Goal: Task Accomplishment & Management: Use online tool/utility

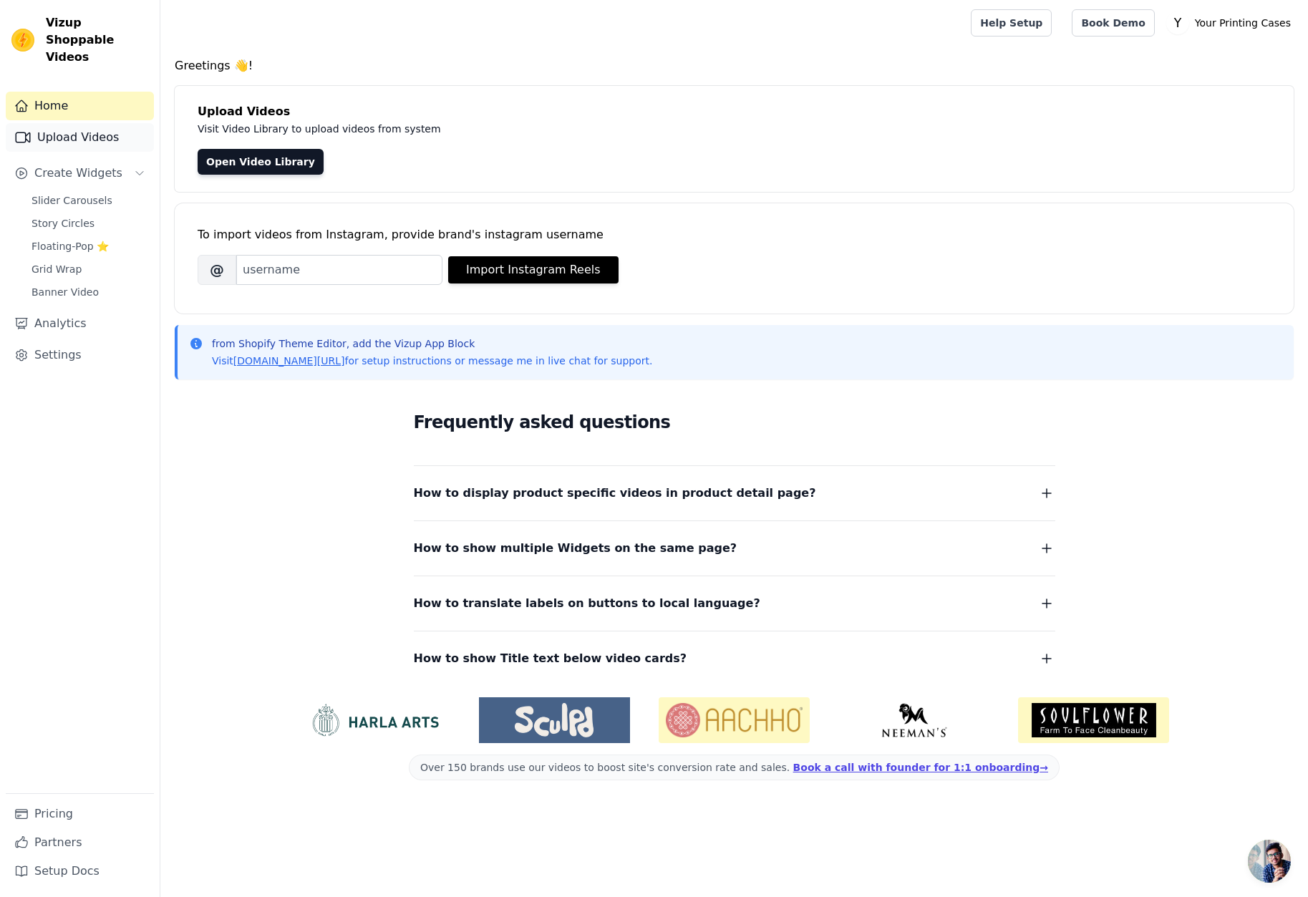
click at [95, 123] on link "Upload Videos" at bounding box center [80, 137] width 148 height 29
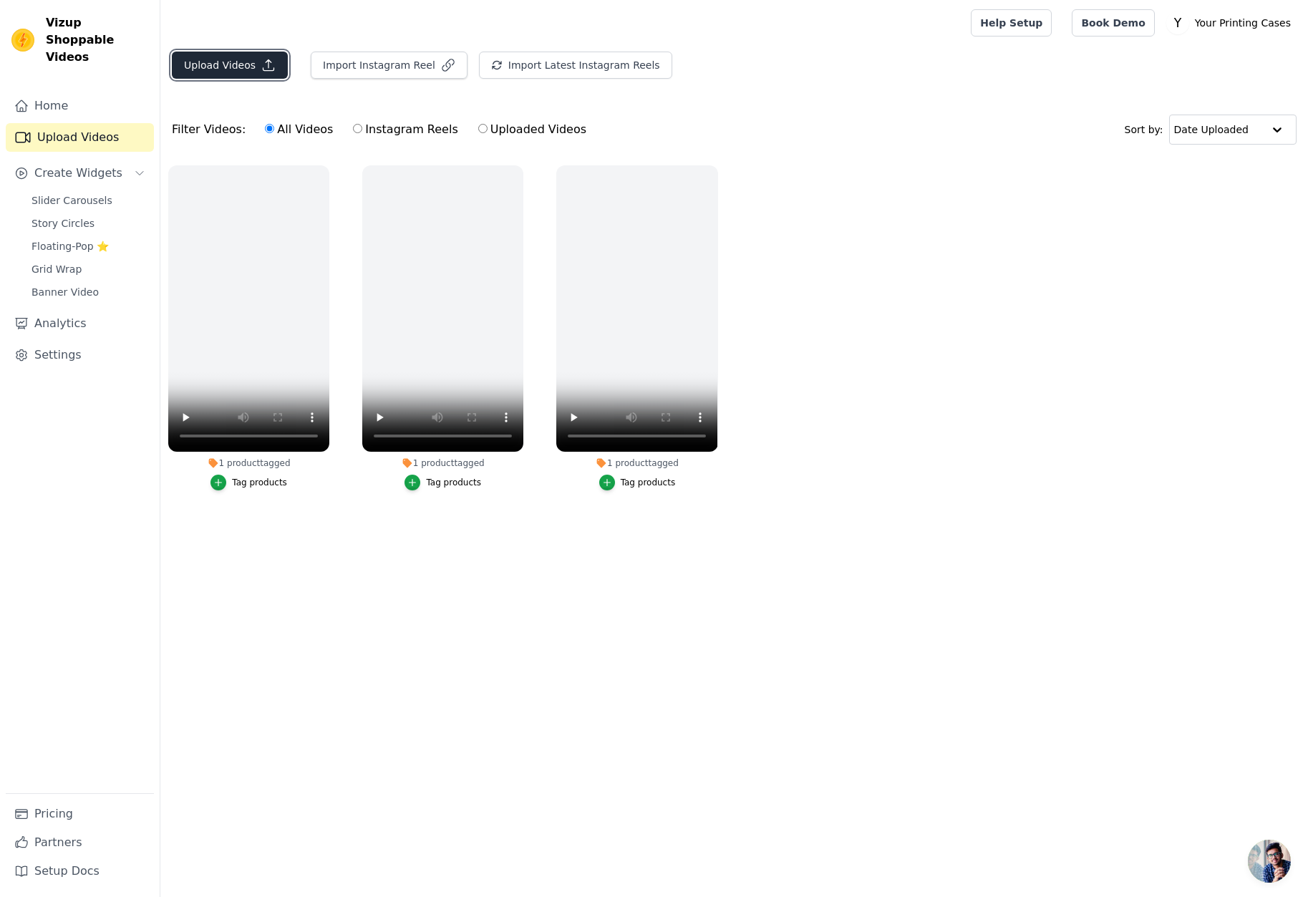
click at [215, 58] on button "Upload Videos" at bounding box center [230, 65] width 116 height 27
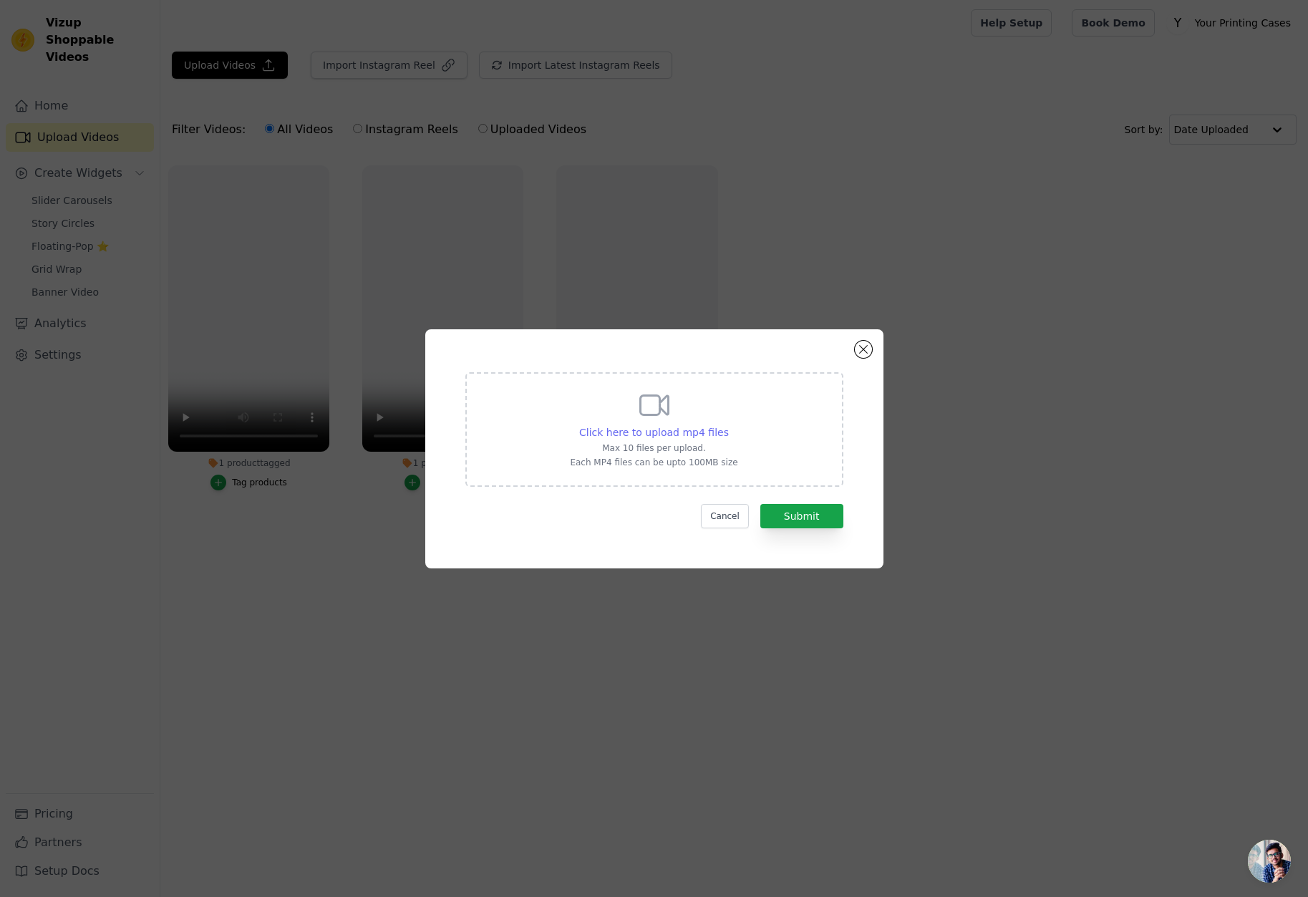
click at [647, 433] on span "Click here to upload mp4 files" at bounding box center [654, 432] width 150 height 11
click at [728, 425] on input "Click here to upload mp4 files Max 10 files per upload. Each MP4 files can be u…" at bounding box center [728, 425] width 1 height 1
type input "C:\fakepath\AQMCRzX2LDrQxHF7rHSyURJCEk7PWUoYbF3MchG5aA9ADpqRL-c9QNBYoM6kJSGd0K9…"
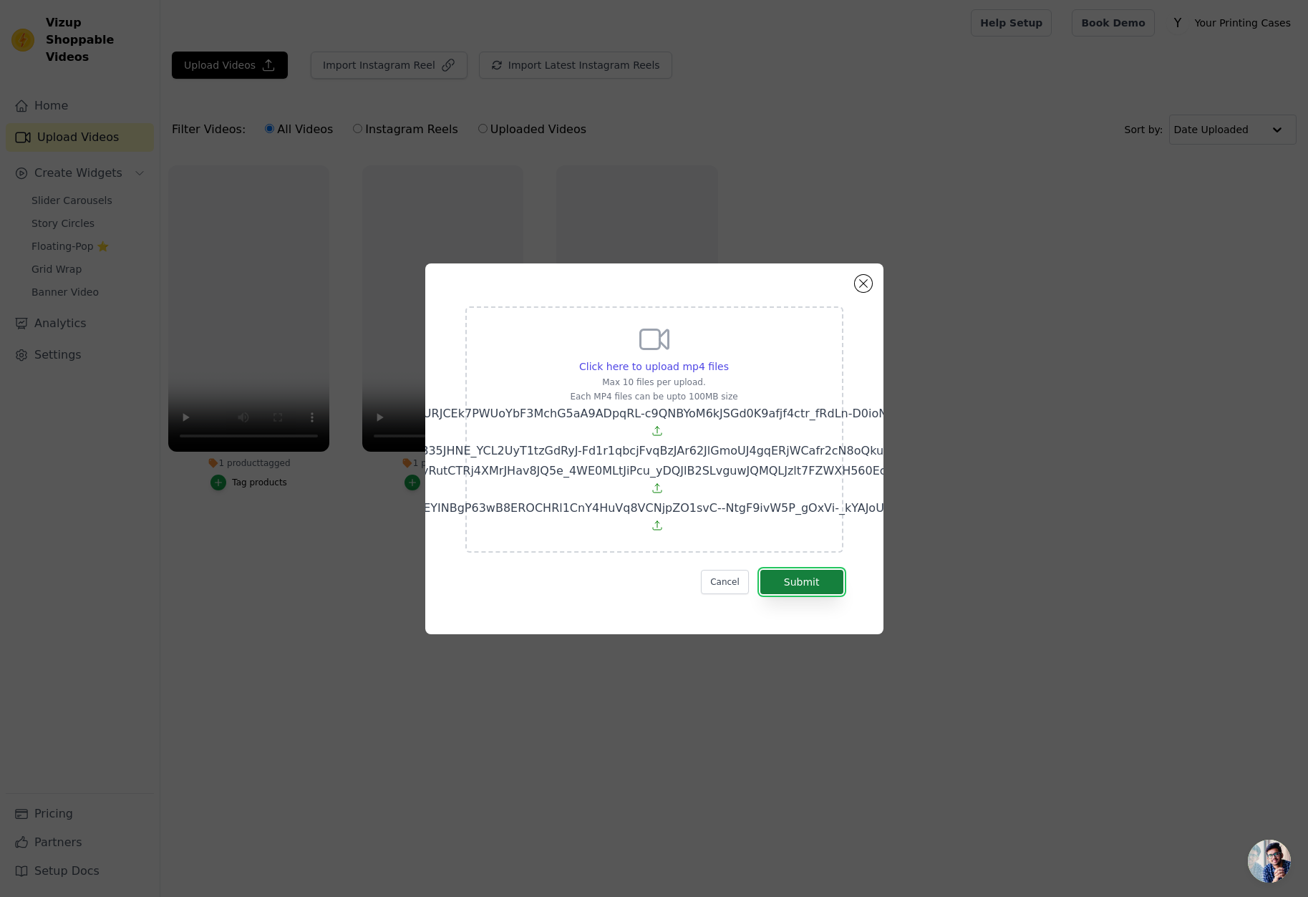
click at [801, 573] on button "Submit" at bounding box center [802, 582] width 83 height 24
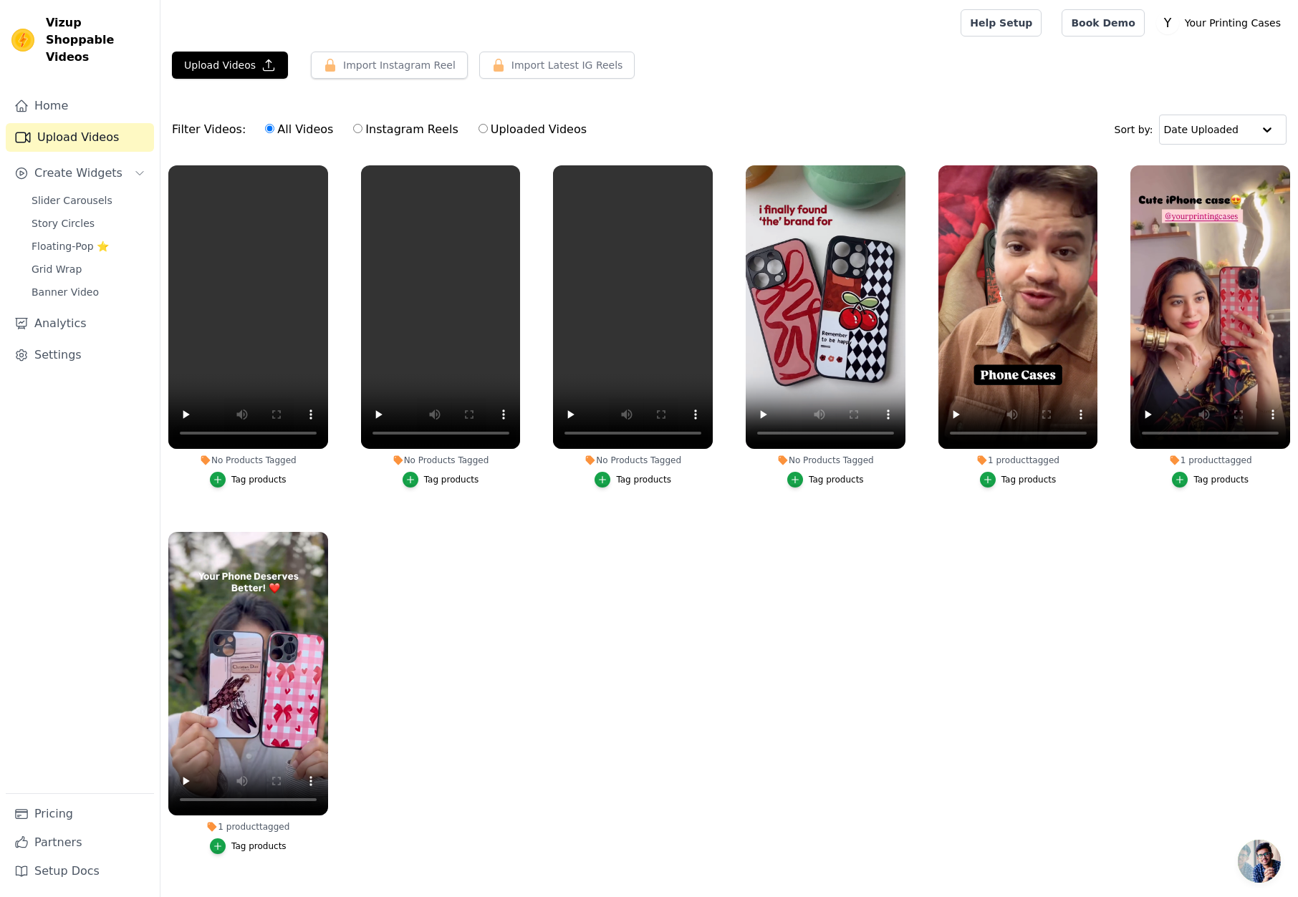
drag, startPoint x: 633, startPoint y: 473, endPoint x: 640, endPoint y: 554, distance: 81.9
click at [640, 554] on ul "No Products Tagged Tag products No Products Tagged Tag products No Products Tag…" at bounding box center [728, 524] width 1137 height 733
click at [620, 483] on div "Tag products" at bounding box center [643, 479] width 55 height 11
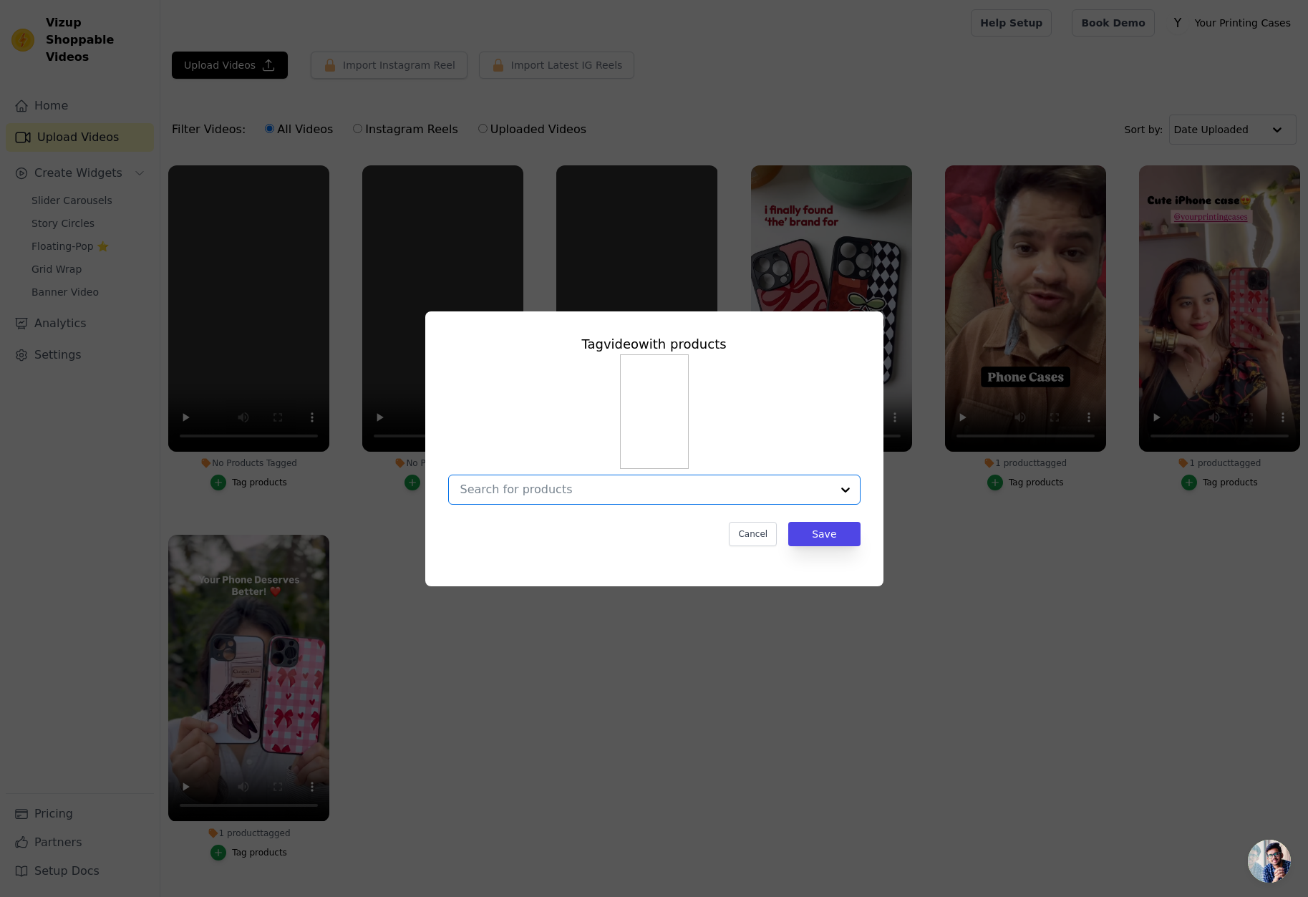
click at [657, 483] on input "No Products Tagged Tag video with products Option undefined, selected. Select i…" at bounding box center [645, 490] width 371 height 14
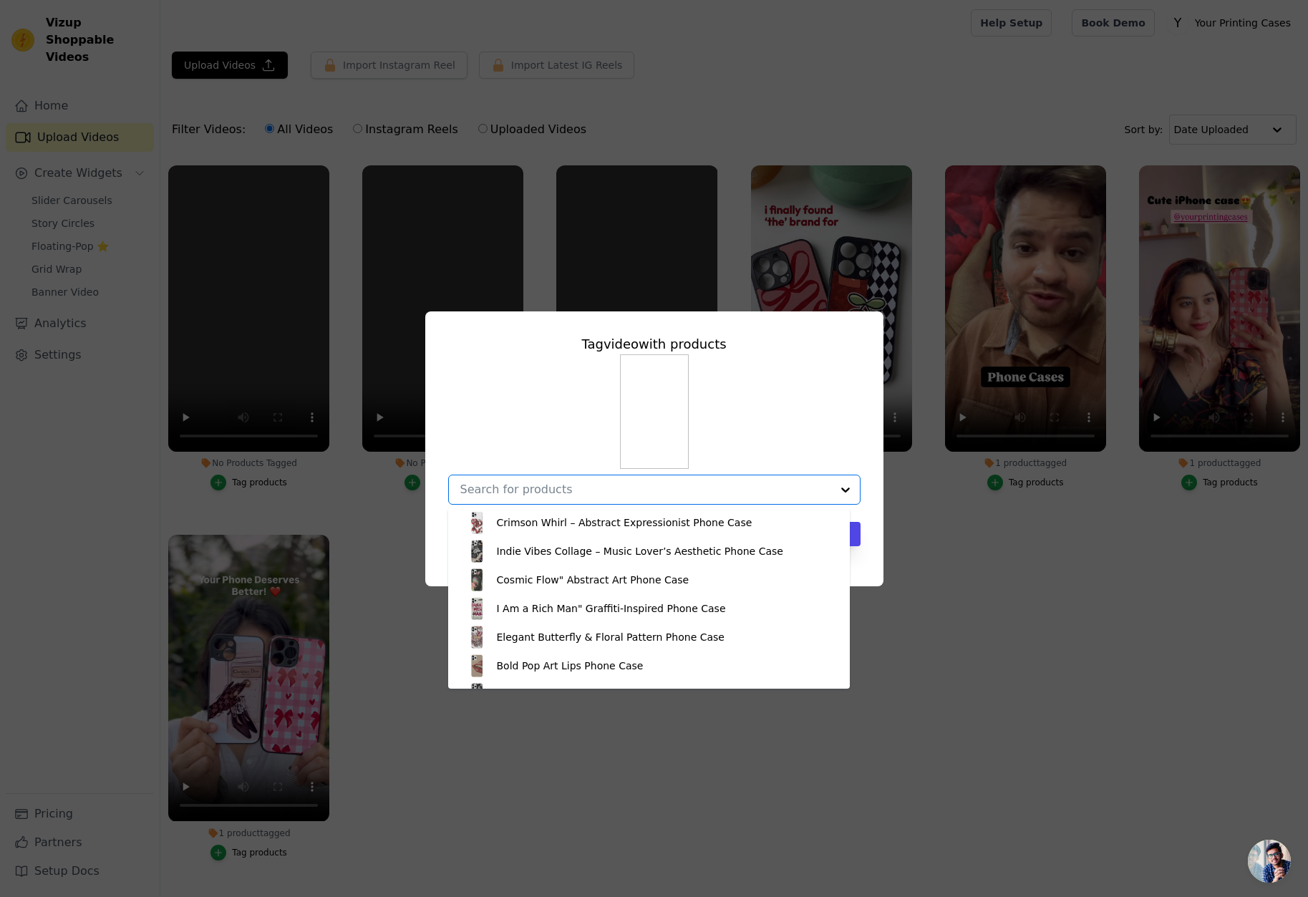
scroll to position [1003, 0]
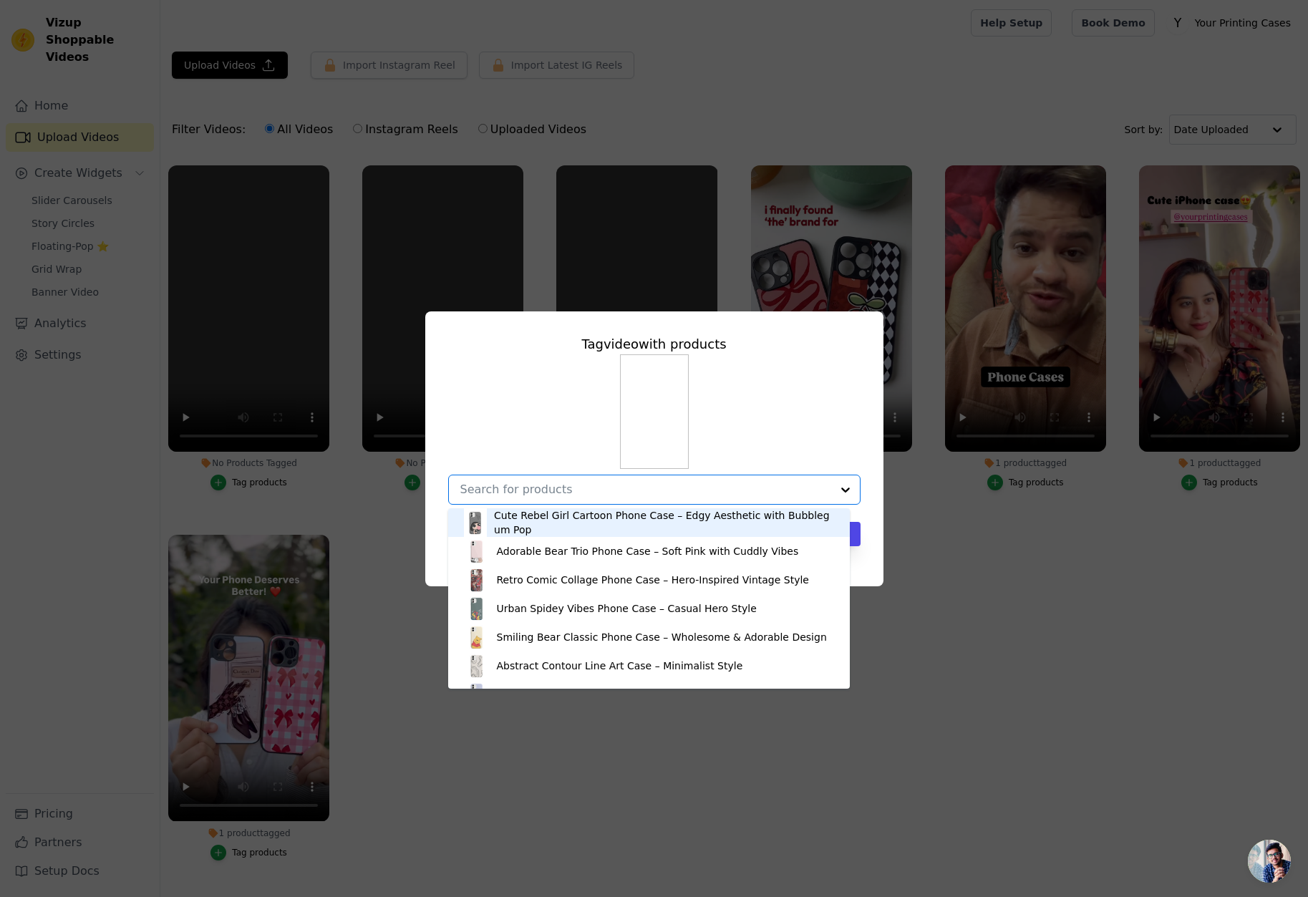
paste input "https://yourprintingcases.com/products/pink-gingham-bows-hearts-phone-case-cute…"
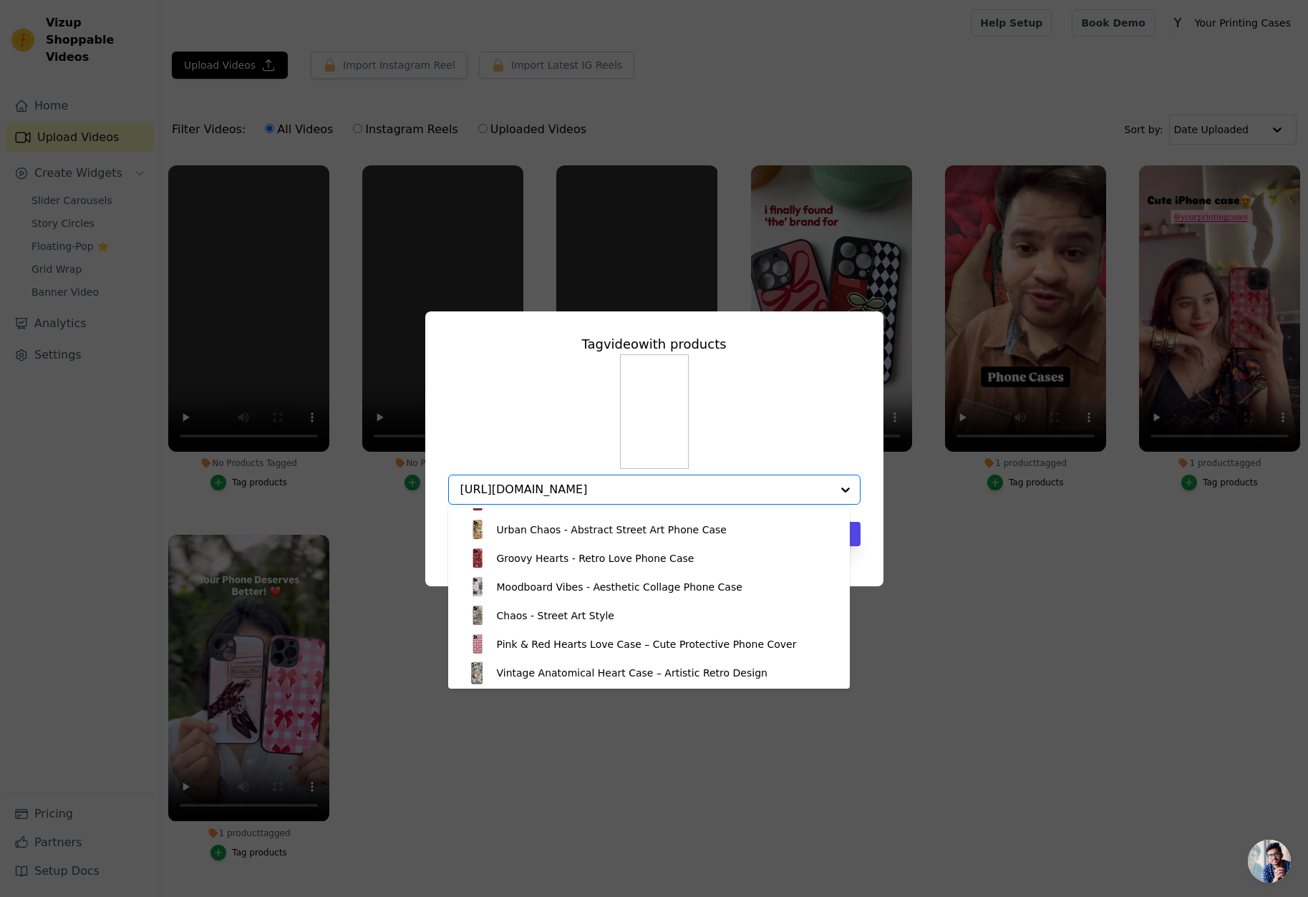
scroll to position [201, 0]
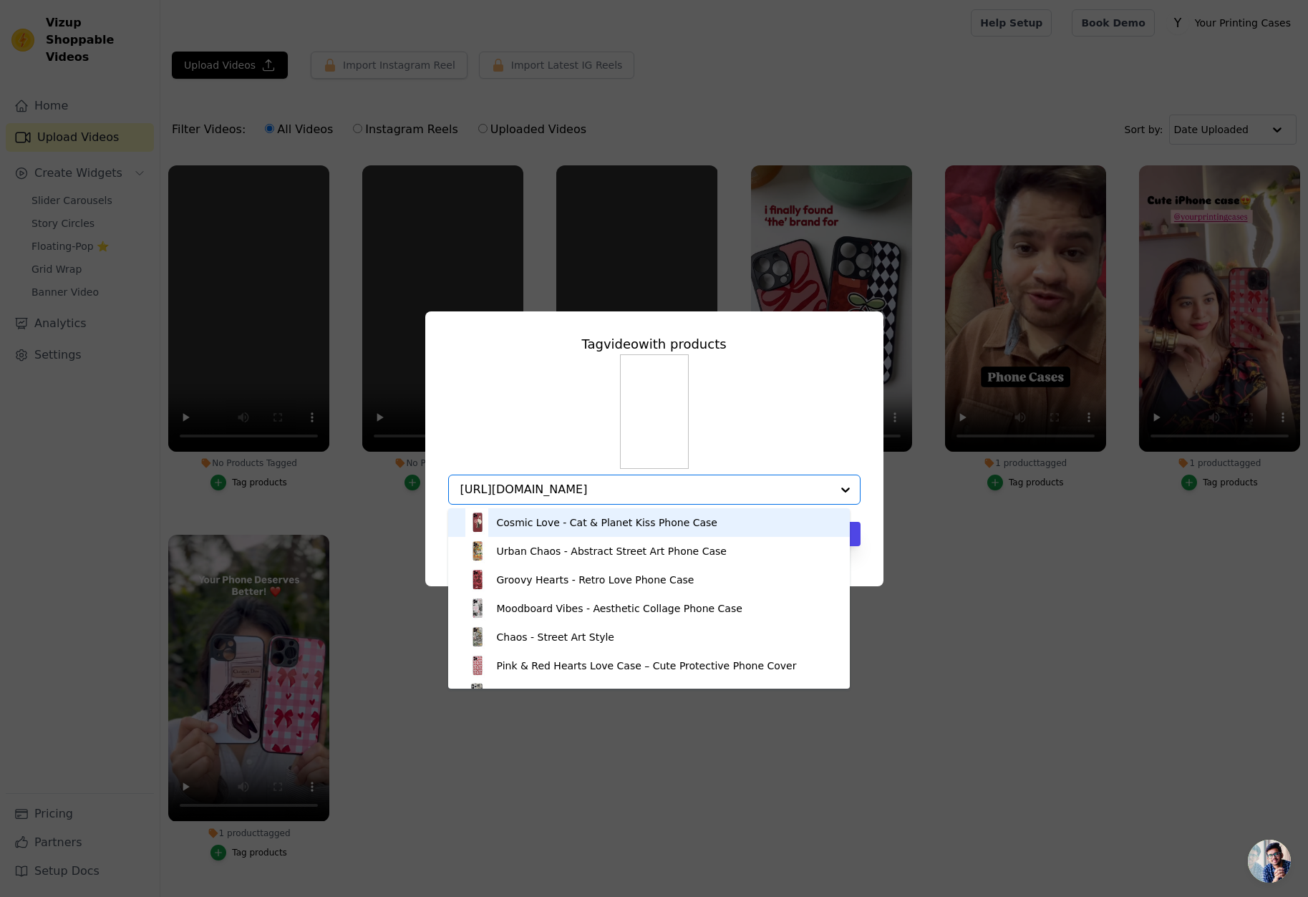
click at [600, 486] on input "https://yourprintingcases.com/products/pink-gingham-bows-hearts-phone-case-cute…" at bounding box center [645, 490] width 371 height 14
drag, startPoint x: 600, startPoint y: 486, endPoint x: 612, endPoint y: 501, distance: 18.9
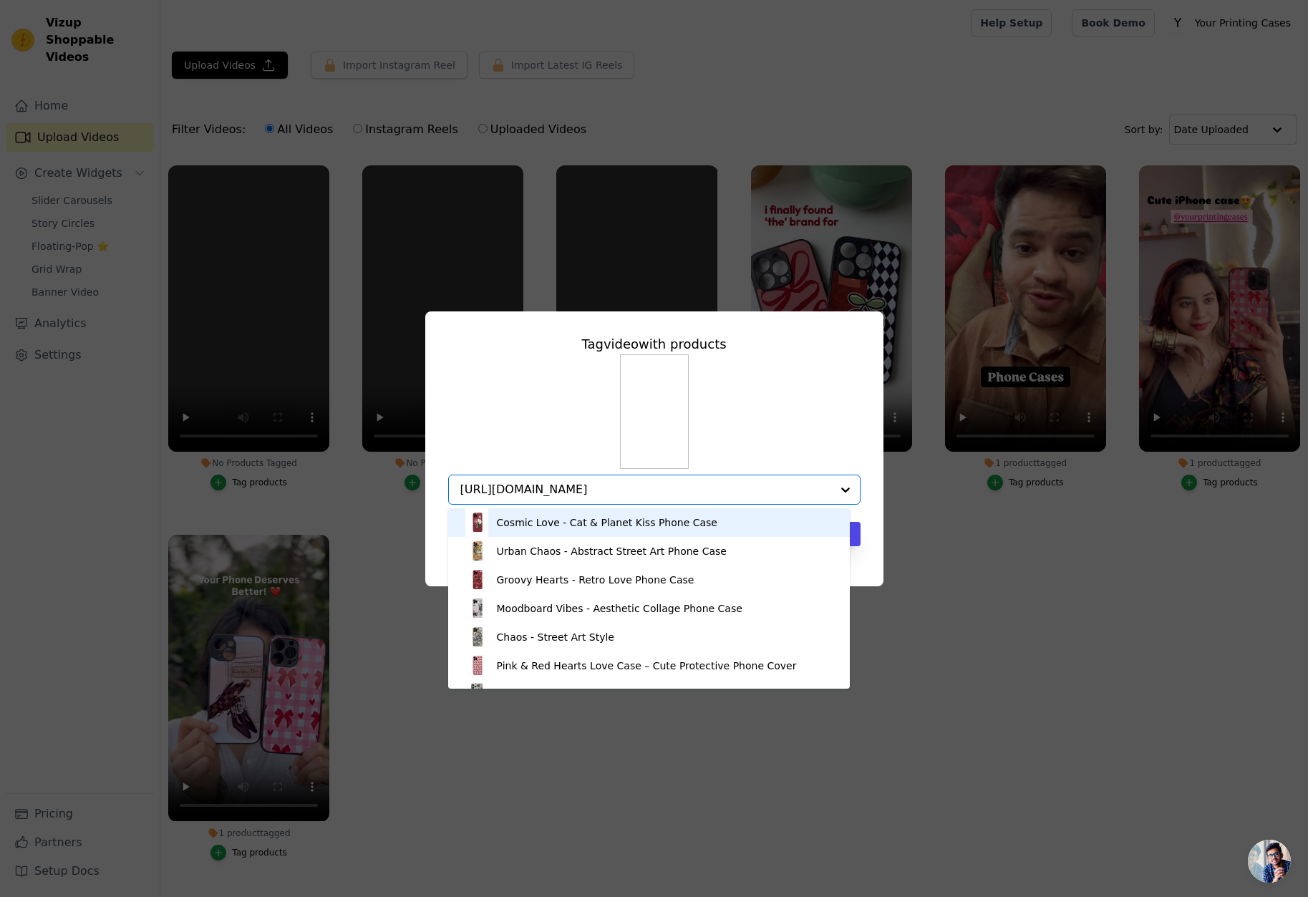
click at [607, 496] on input "https://yourprintingcases.com/products/pink-gingham-bows-hearts-phone-case-cute…" at bounding box center [645, 490] width 371 height 14
type input "pink"
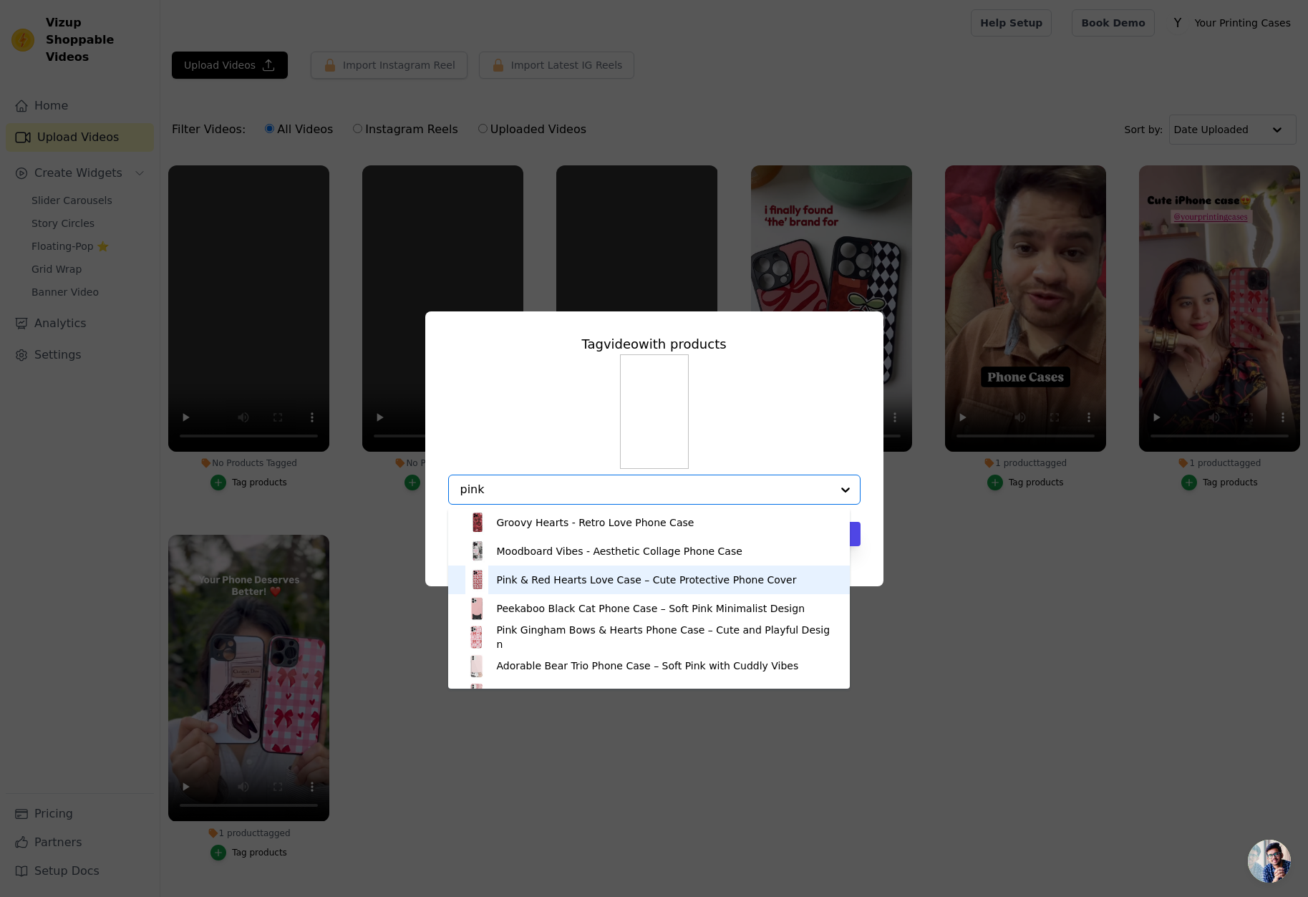
click at [543, 584] on div "Pink & Red Hearts Love Case – Cute Protective Phone Cover" at bounding box center [647, 580] width 300 height 14
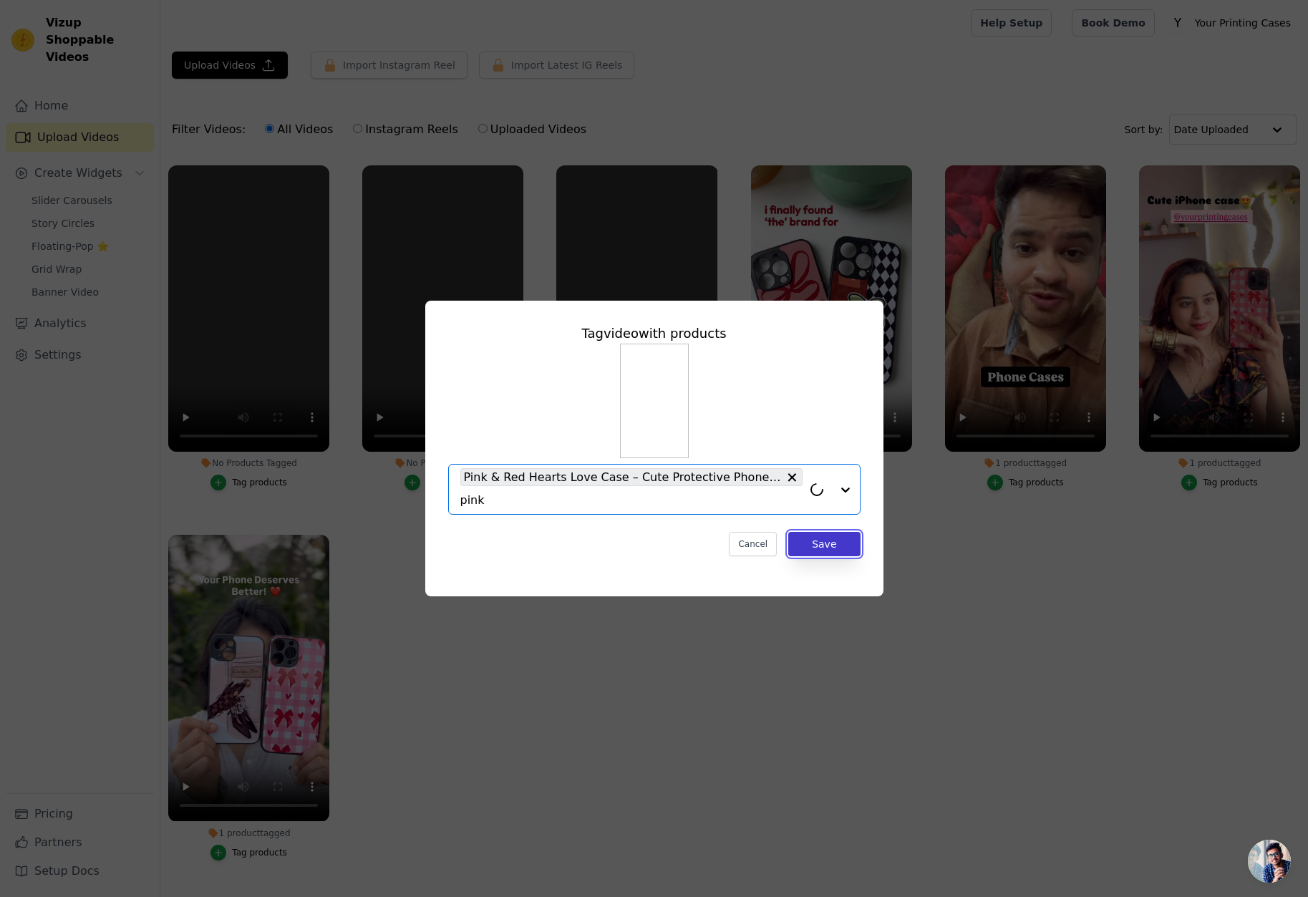
click at [812, 544] on button "Save" at bounding box center [824, 544] width 72 height 24
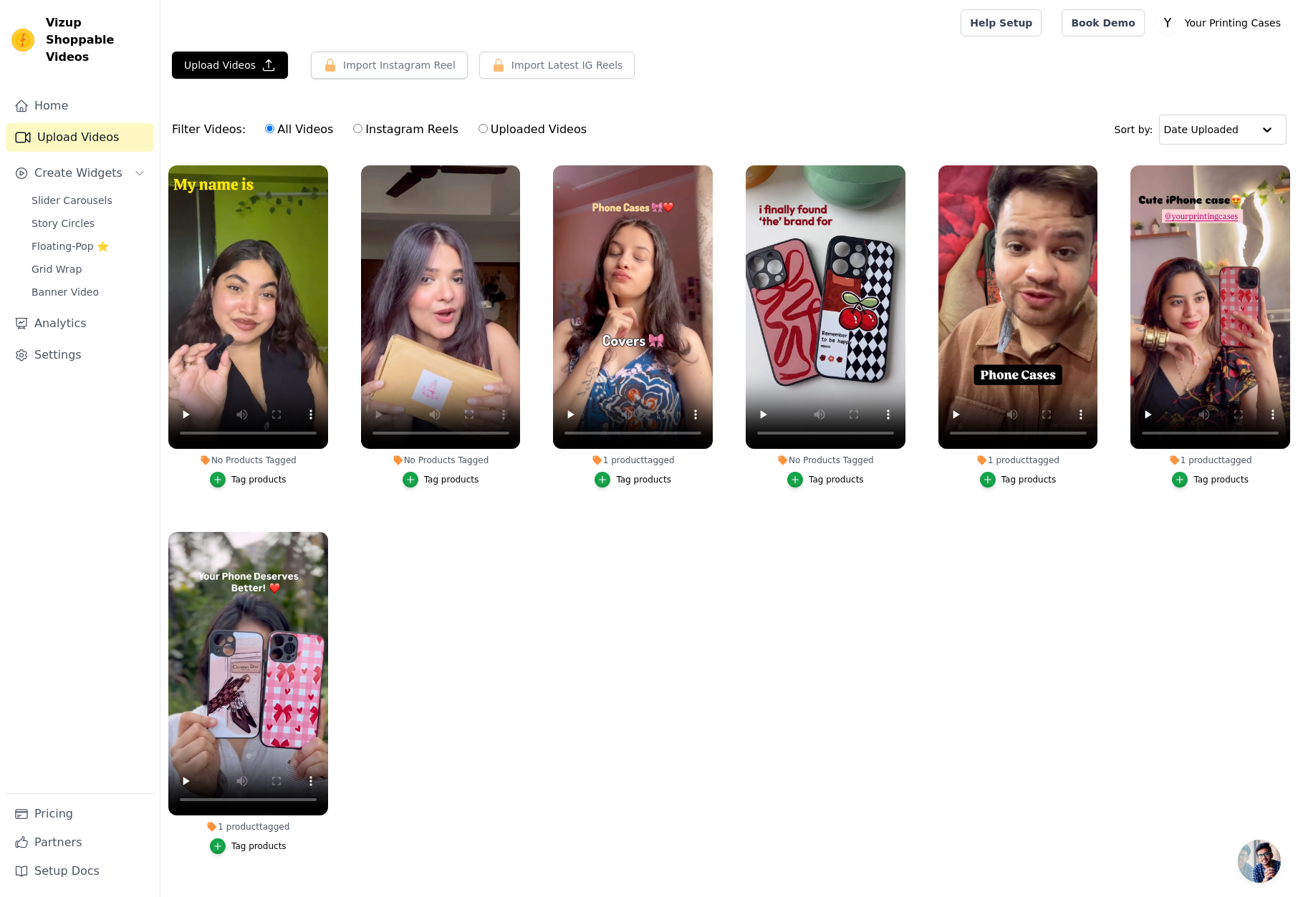
click at [431, 477] on div "Tag products" at bounding box center [451, 479] width 55 height 11
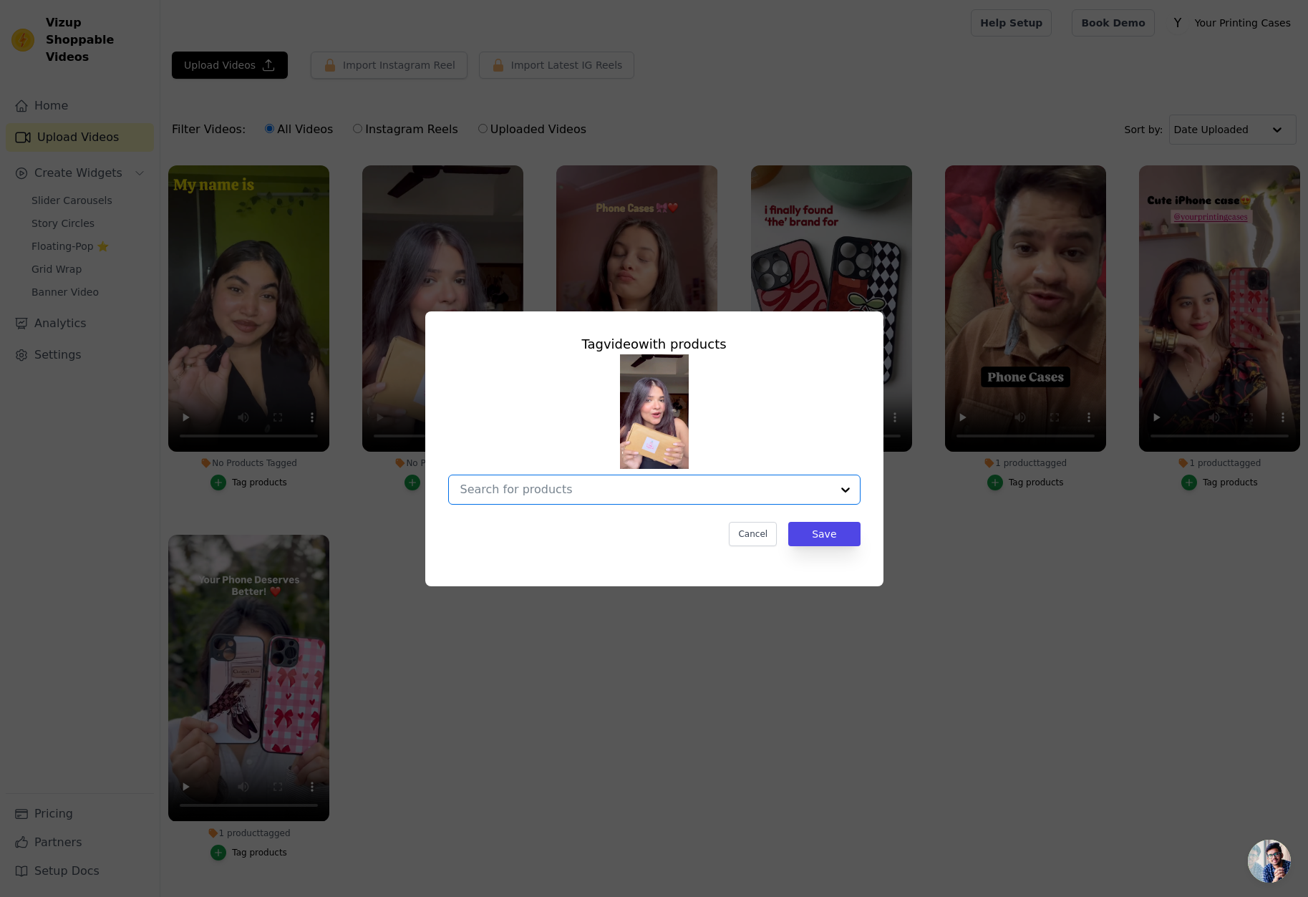
click at [556, 487] on input "No Products Tagged Tag video with products Option undefined, selected. Select i…" at bounding box center [645, 490] width 371 height 14
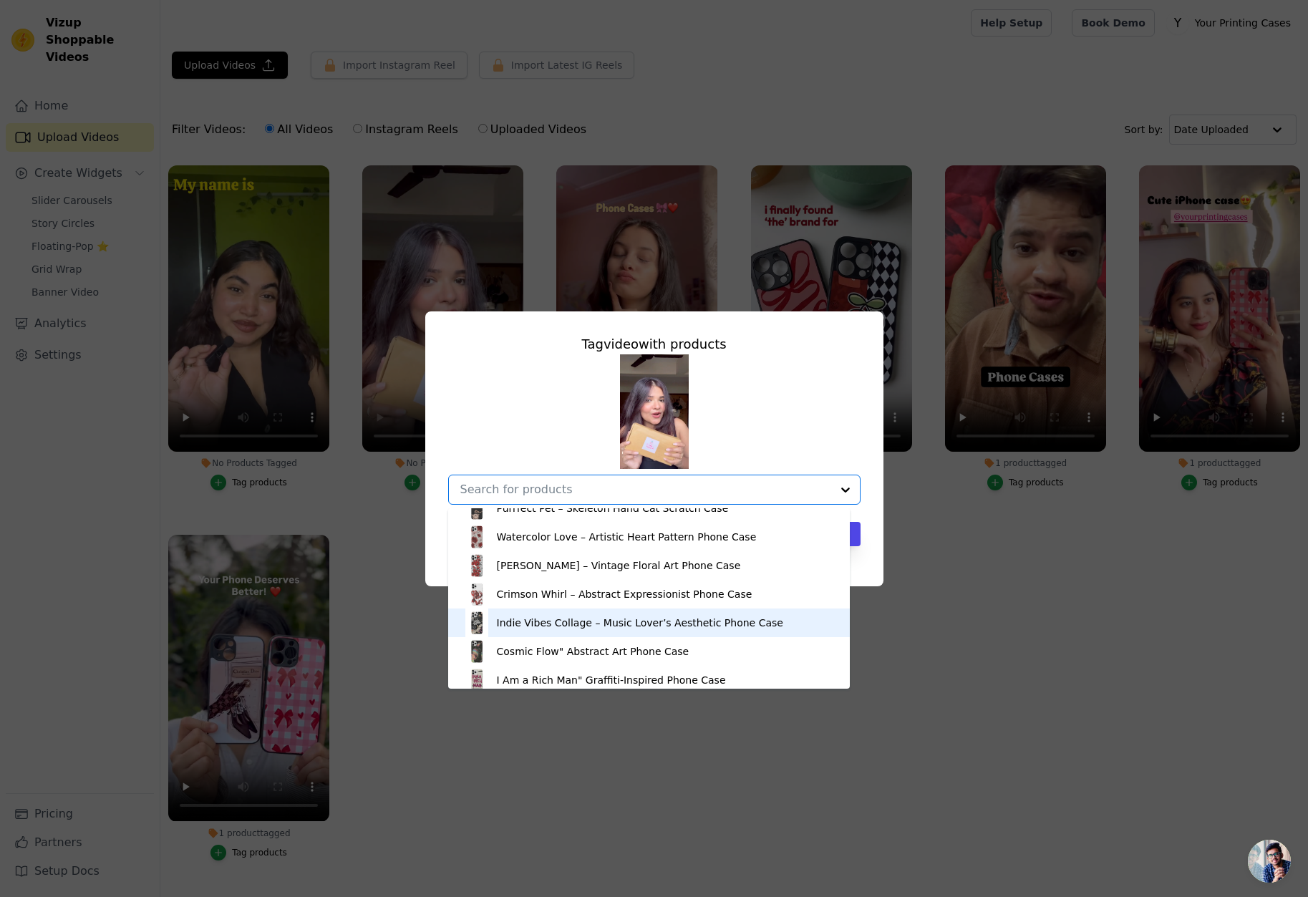
scroll to position [573, 0]
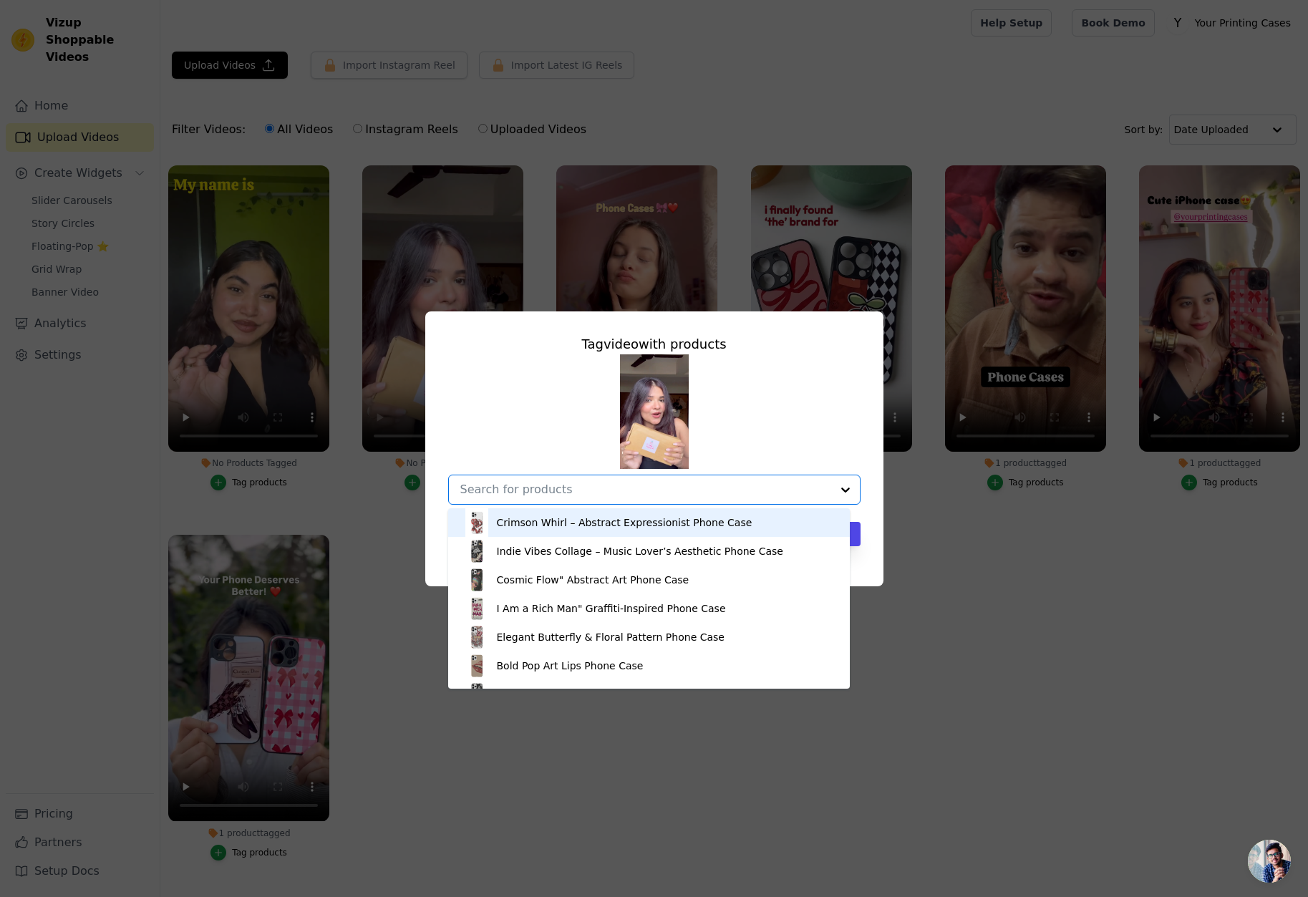
click at [556, 523] on div "Crimson Whirl – Abstract Expressionist Phone Case" at bounding box center [625, 523] width 256 height 14
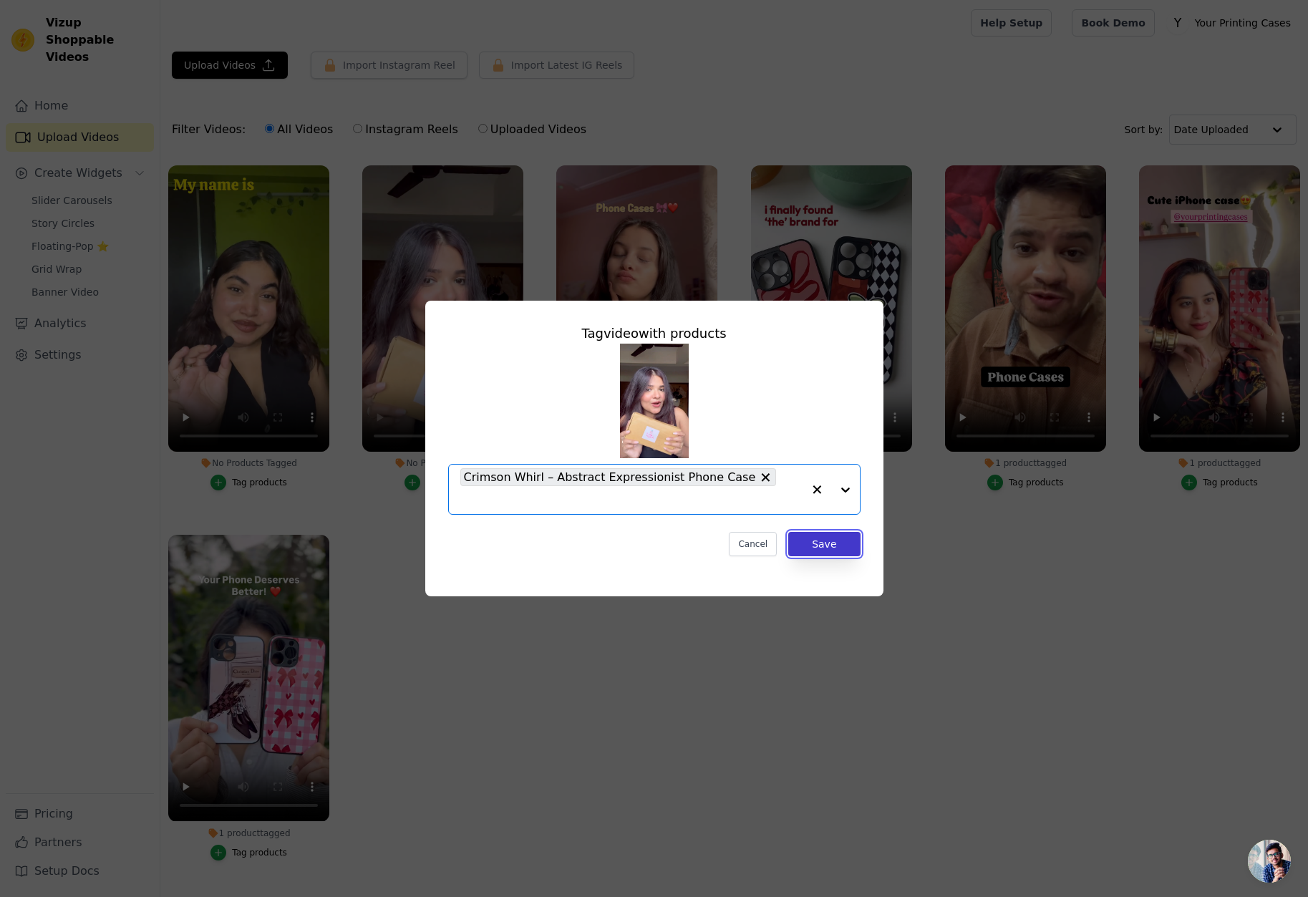
click at [811, 537] on button "Save" at bounding box center [824, 544] width 72 height 24
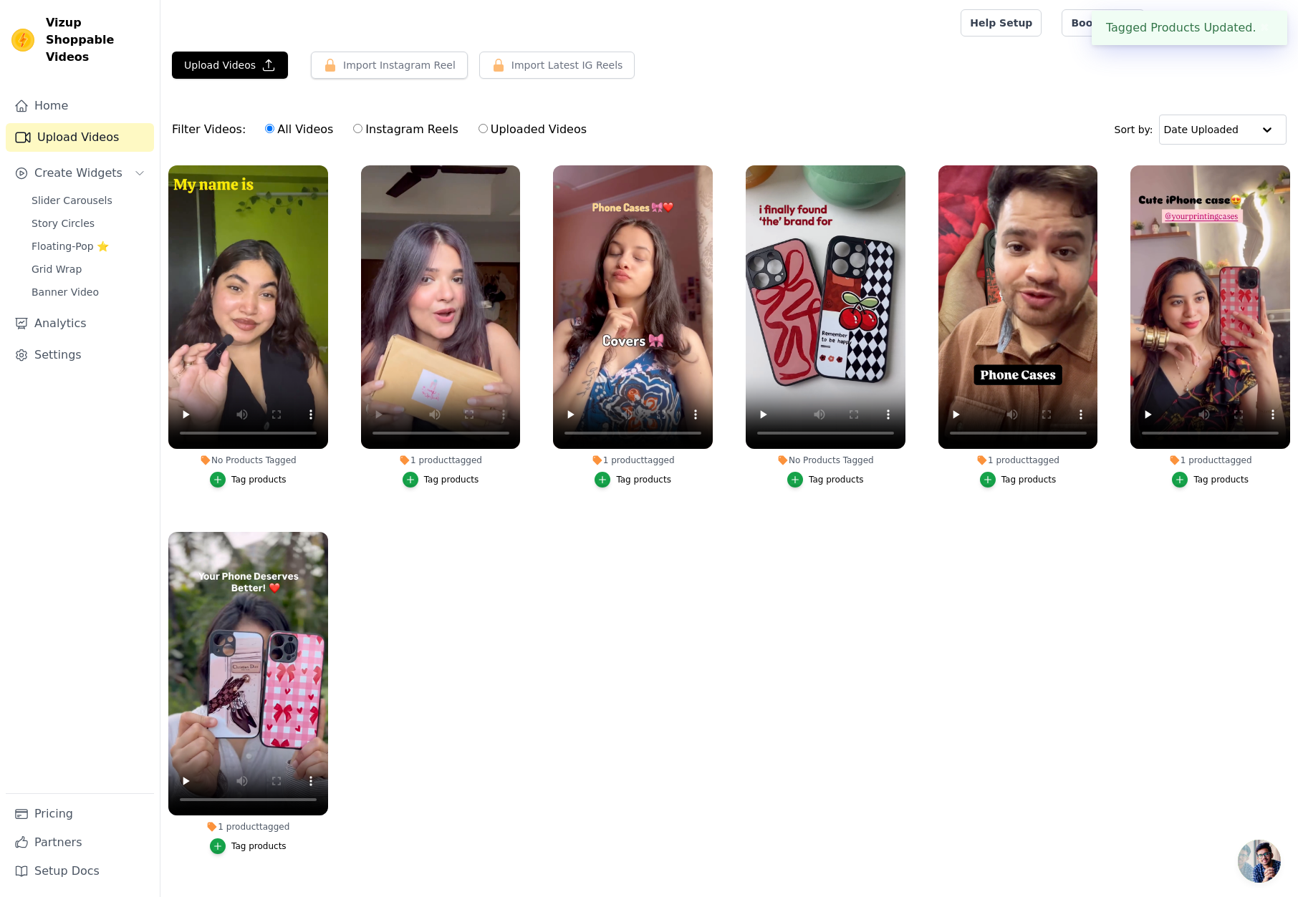
click at [241, 481] on div "Tag products" at bounding box center [258, 479] width 55 height 11
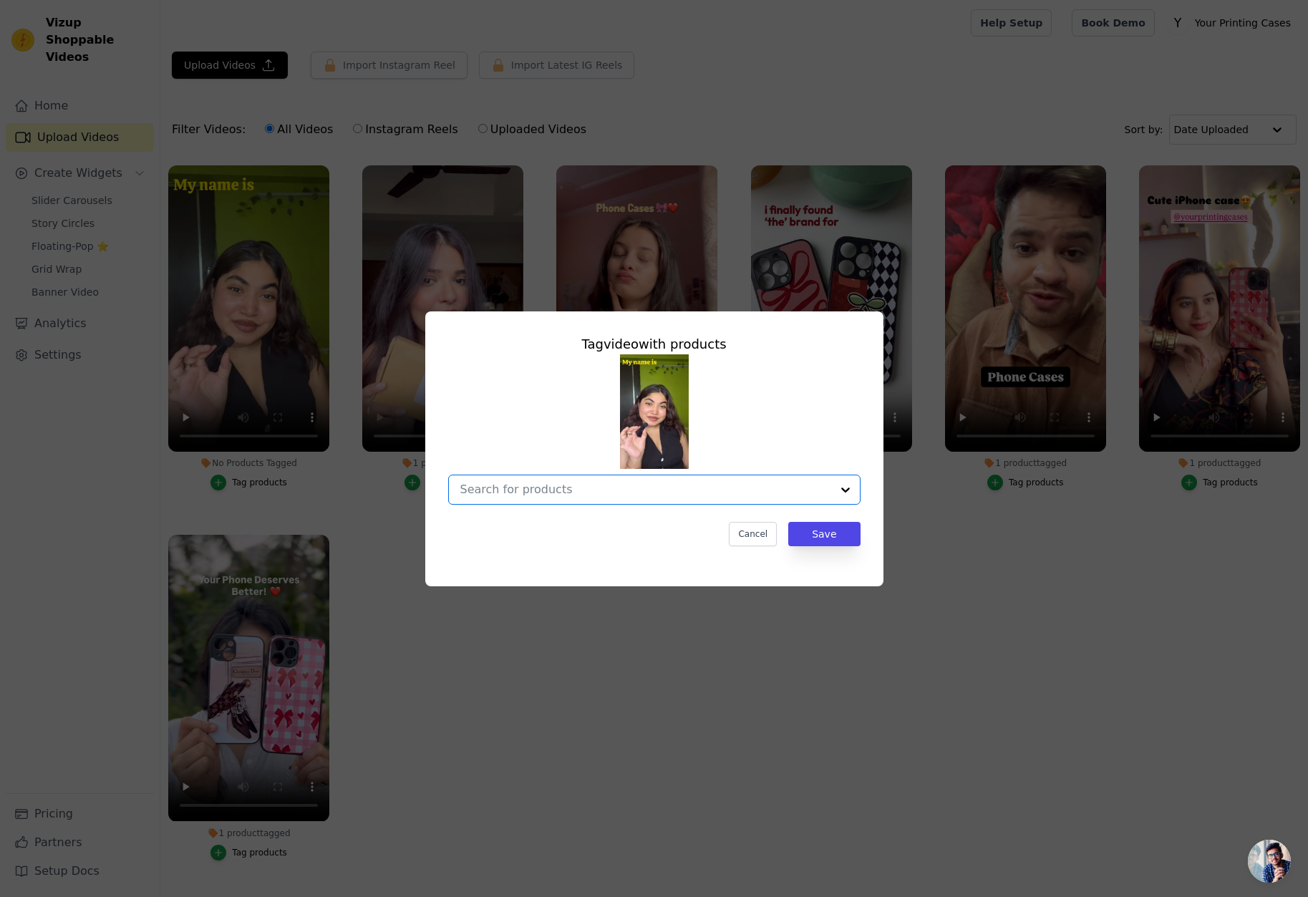
click at [610, 496] on input "No Products Tagged Tag video with products Option undefined, selected. Select i…" at bounding box center [645, 490] width 371 height 14
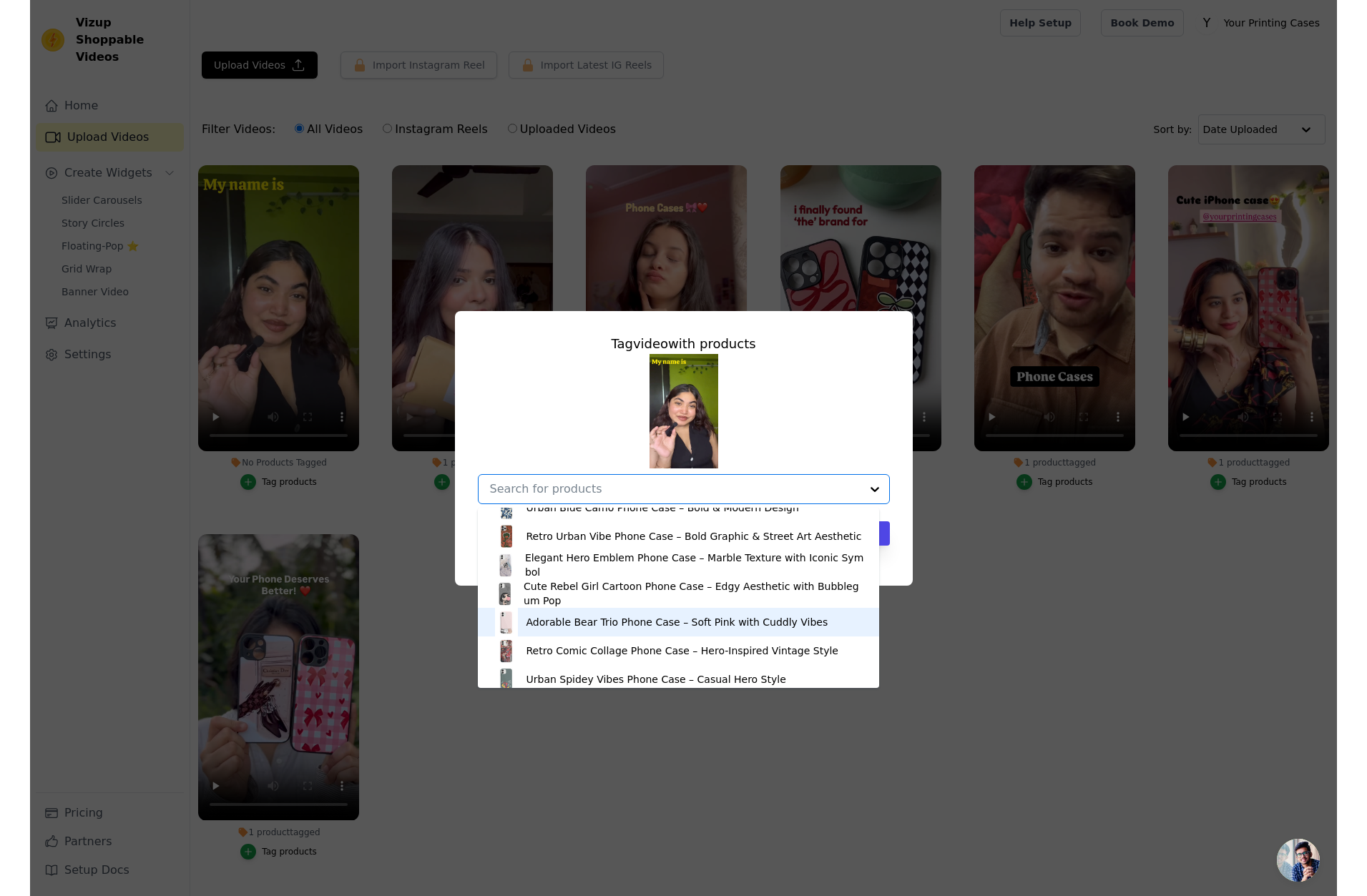
scroll to position [858, 0]
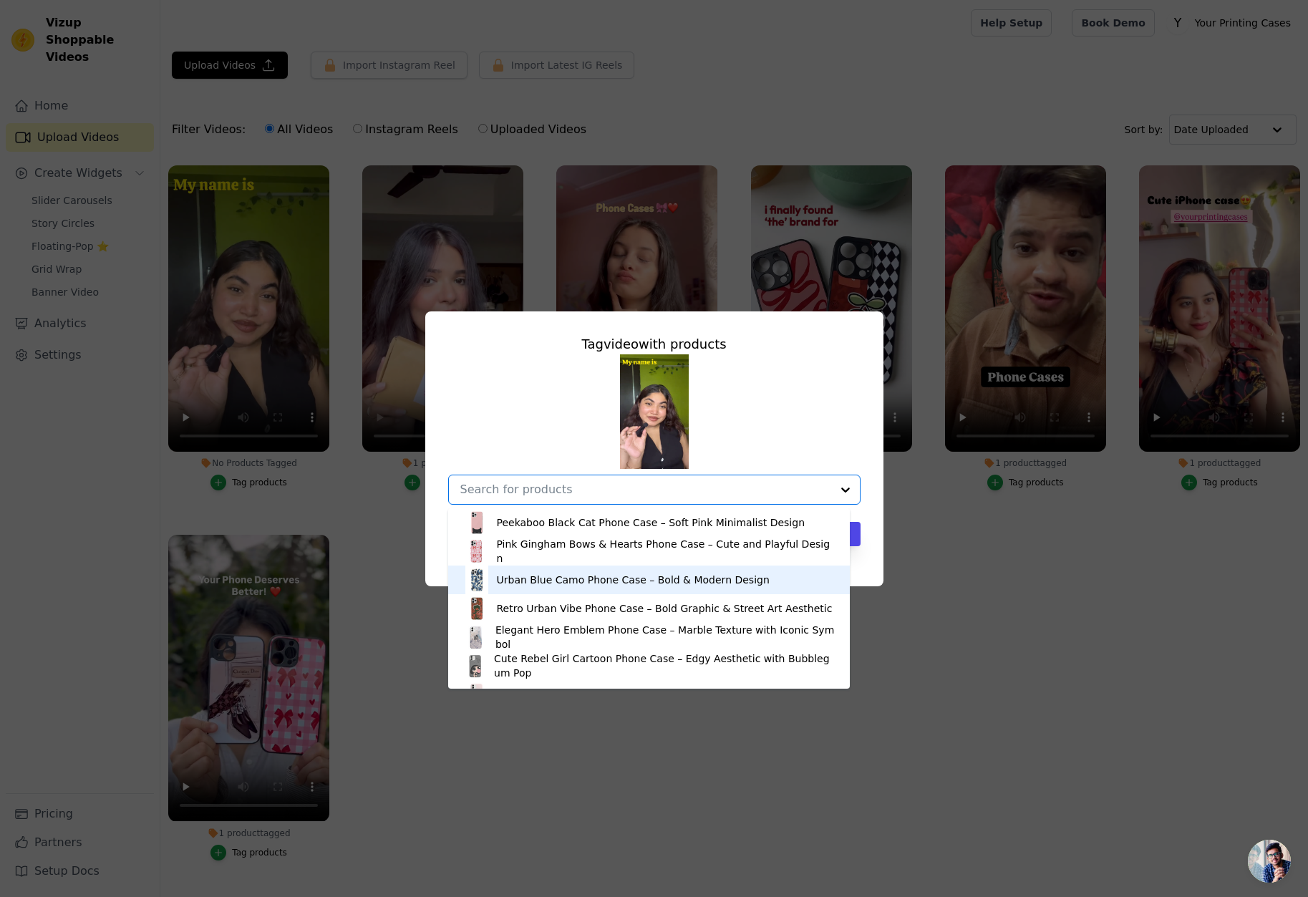
click at [516, 592] on div "Urban Blue Camo Phone Case – Bold & Modern Design" at bounding box center [649, 580] width 373 height 29
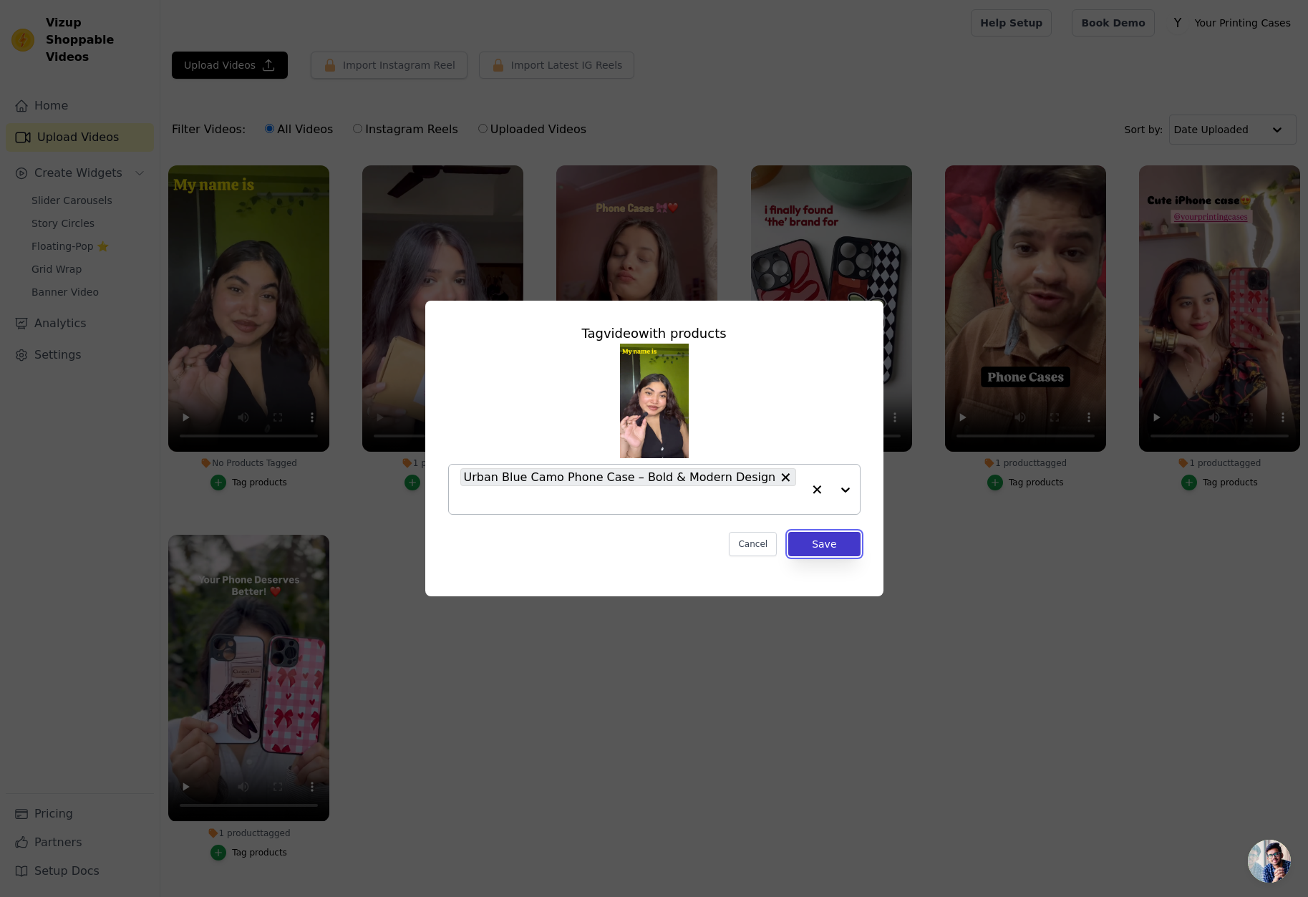
click at [840, 535] on button "Save" at bounding box center [824, 544] width 72 height 24
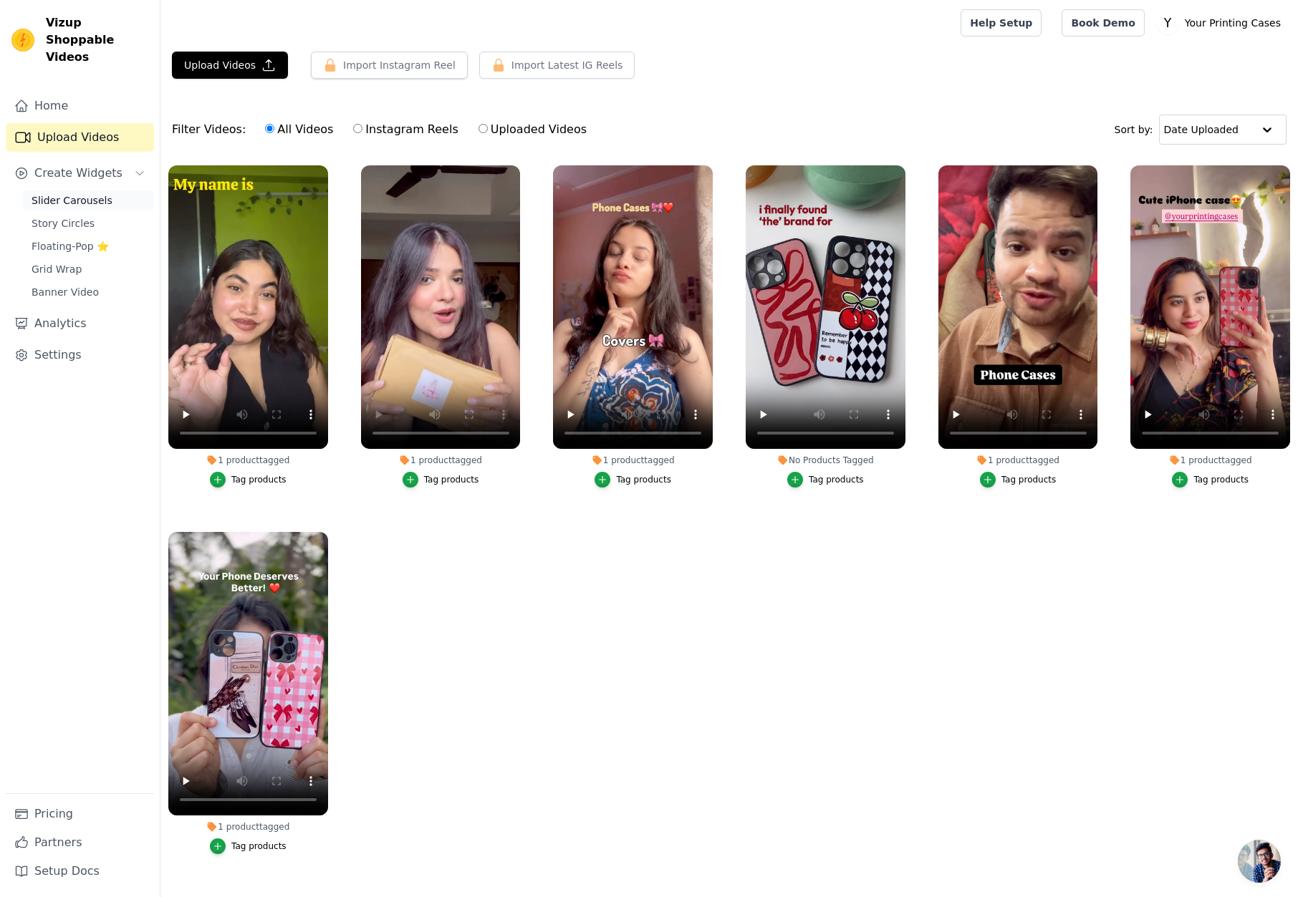
click at [79, 191] on link "Slider Carousels" at bounding box center [88, 200] width 131 height 20
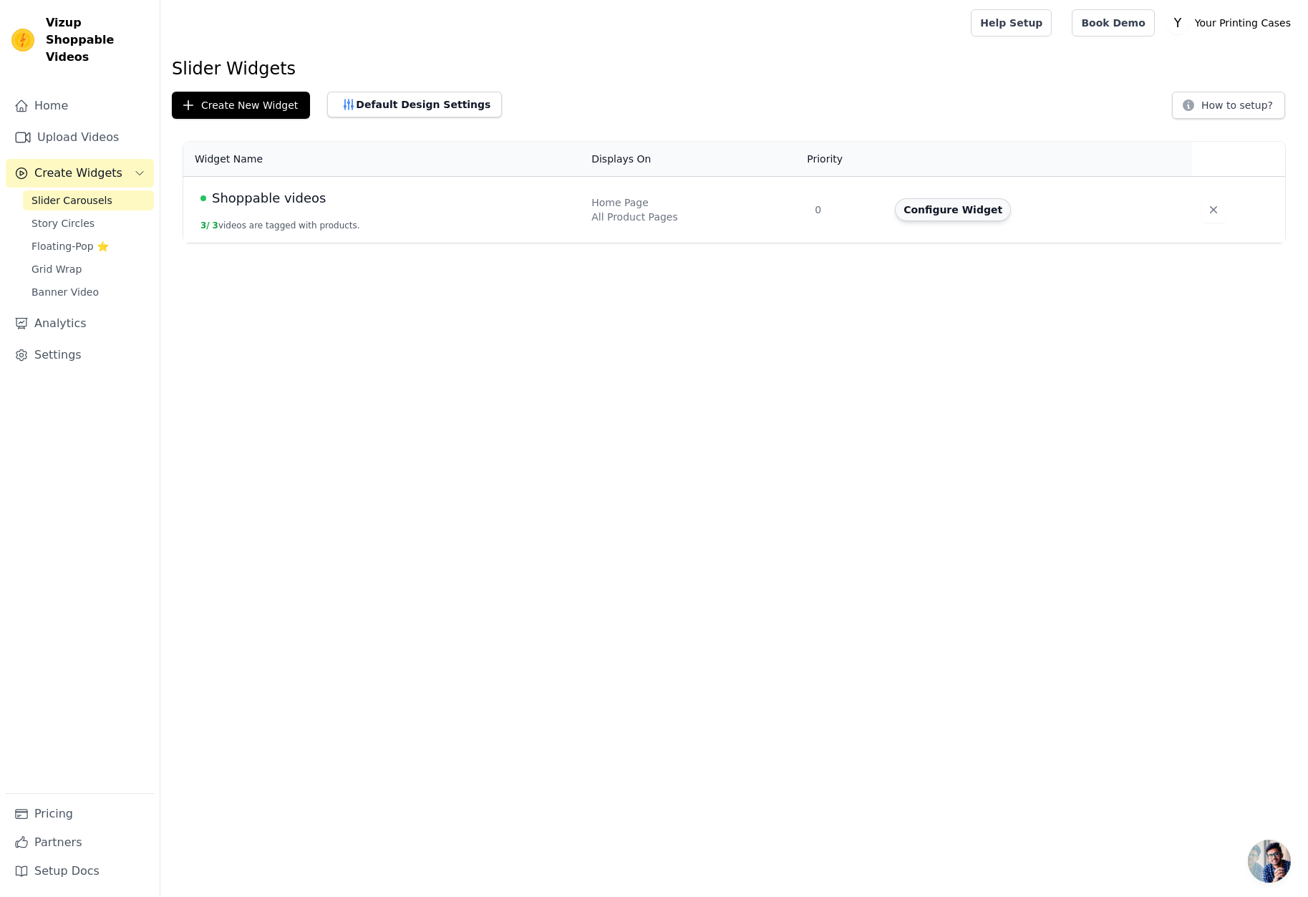
click at [914, 216] on button "Configure Widget" at bounding box center [953, 209] width 116 height 23
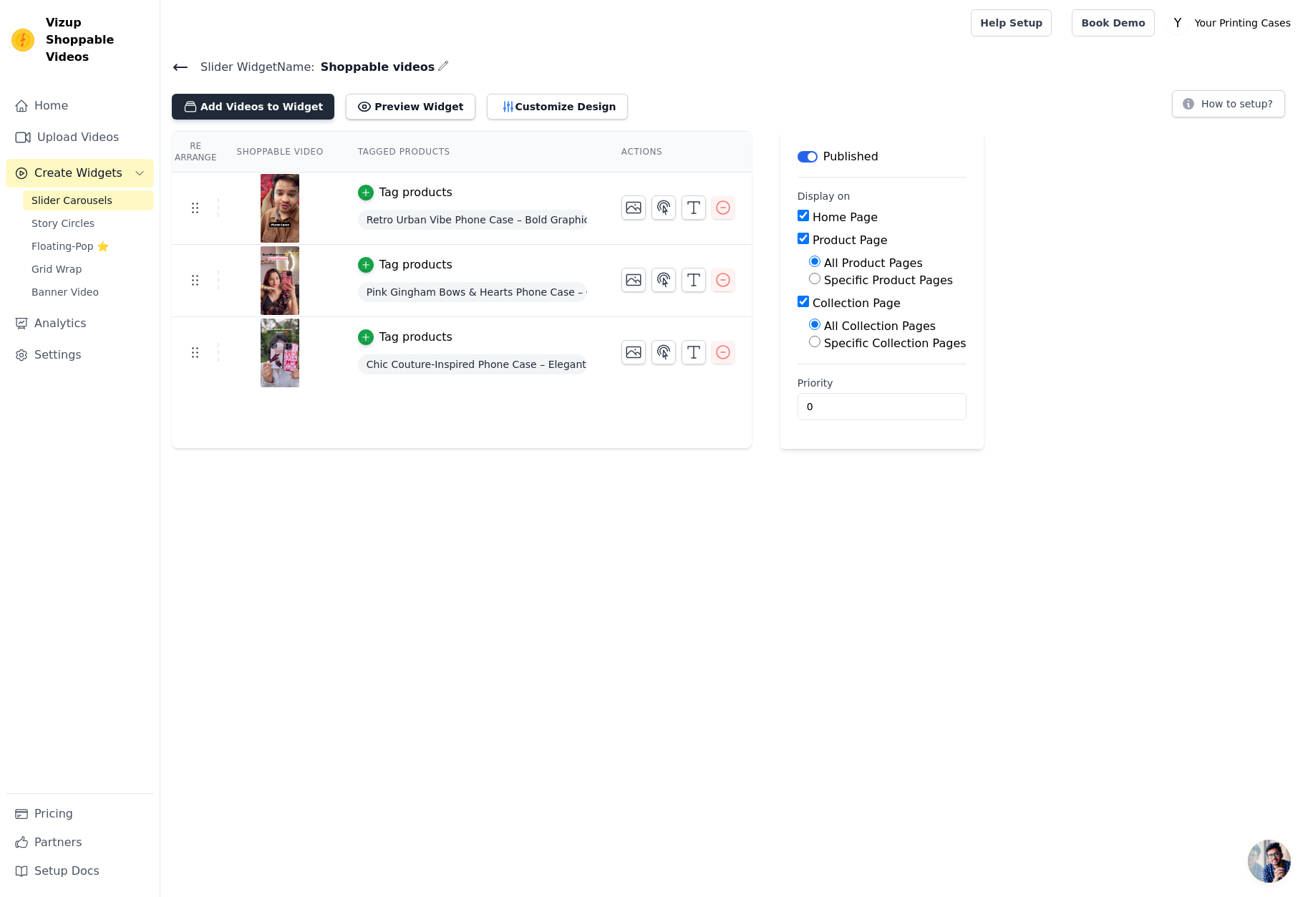
click at [277, 112] on button "Add Videos to Widget" at bounding box center [253, 107] width 163 height 26
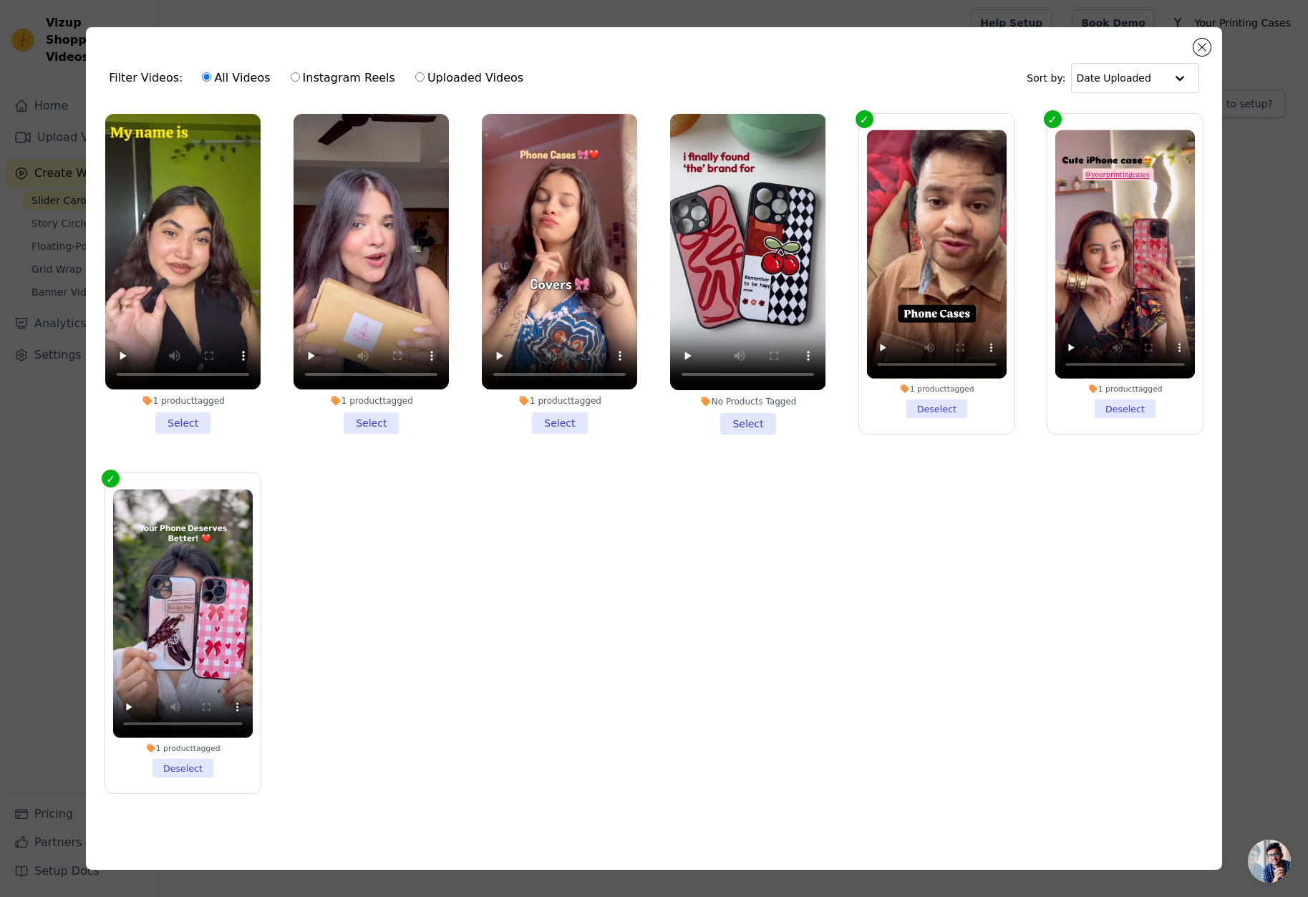
click at [182, 414] on li "1 product tagged Select" at bounding box center [182, 274] width 155 height 321
click at [0, 0] on input "1 product tagged Select" at bounding box center [0, 0] width 0 height 0
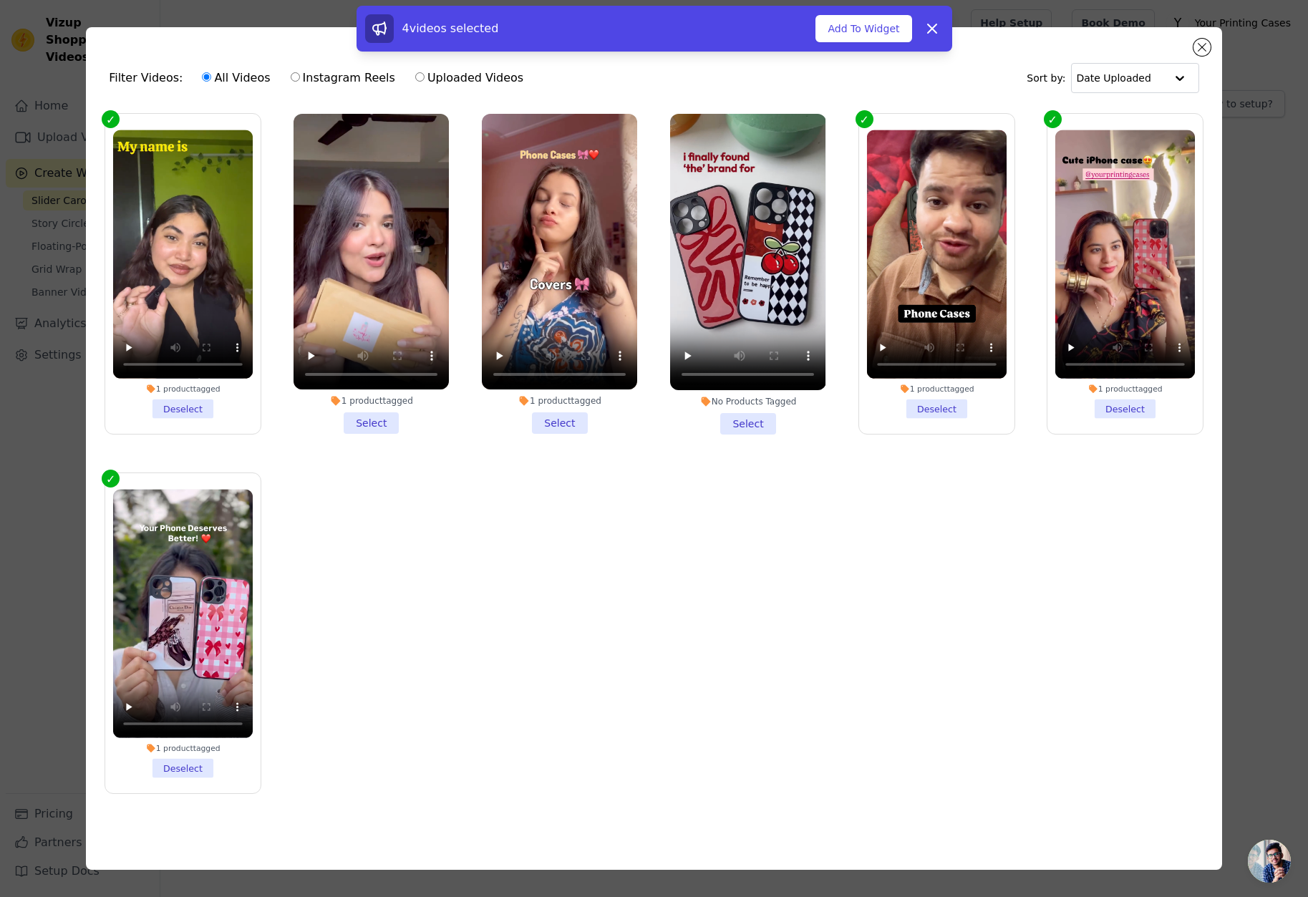
drag, startPoint x: 379, startPoint y: 423, endPoint x: 497, endPoint y: 417, distance: 118.3
click at [380, 421] on li "1 product tagged Select" at bounding box center [371, 274] width 155 height 321
click at [569, 413] on li "1 product tagged Select" at bounding box center [559, 274] width 155 height 321
click at [0, 0] on input "1 product tagged Select" at bounding box center [0, 0] width 0 height 0
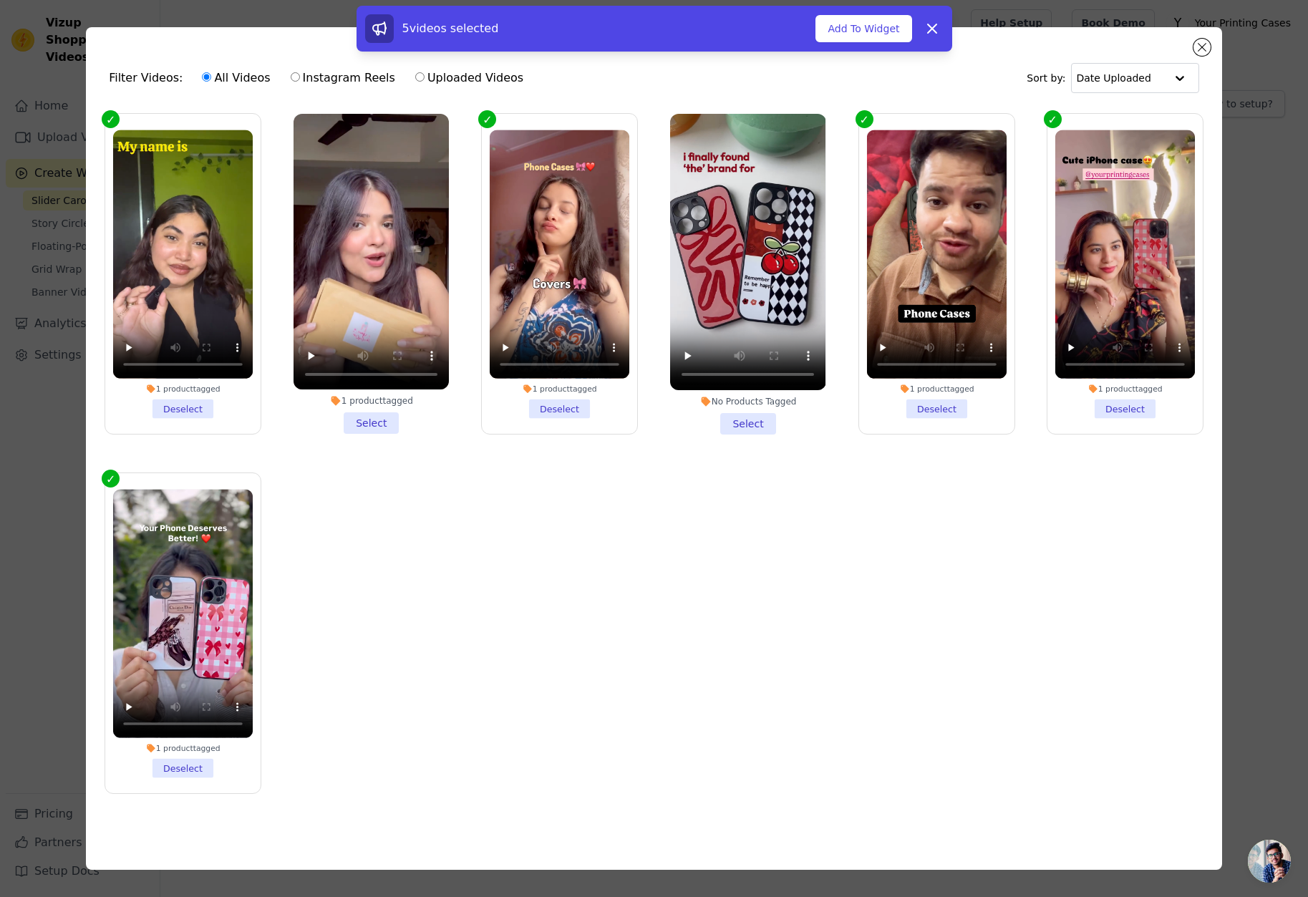
drag, startPoint x: 355, startPoint y: 423, endPoint x: 572, endPoint y: 425, distance: 217.0
click at [357, 422] on li "1 product tagged Select" at bounding box center [371, 274] width 155 height 321
click at [0, 0] on input "1 product tagged Select" at bounding box center [0, 0] width 0 height 0
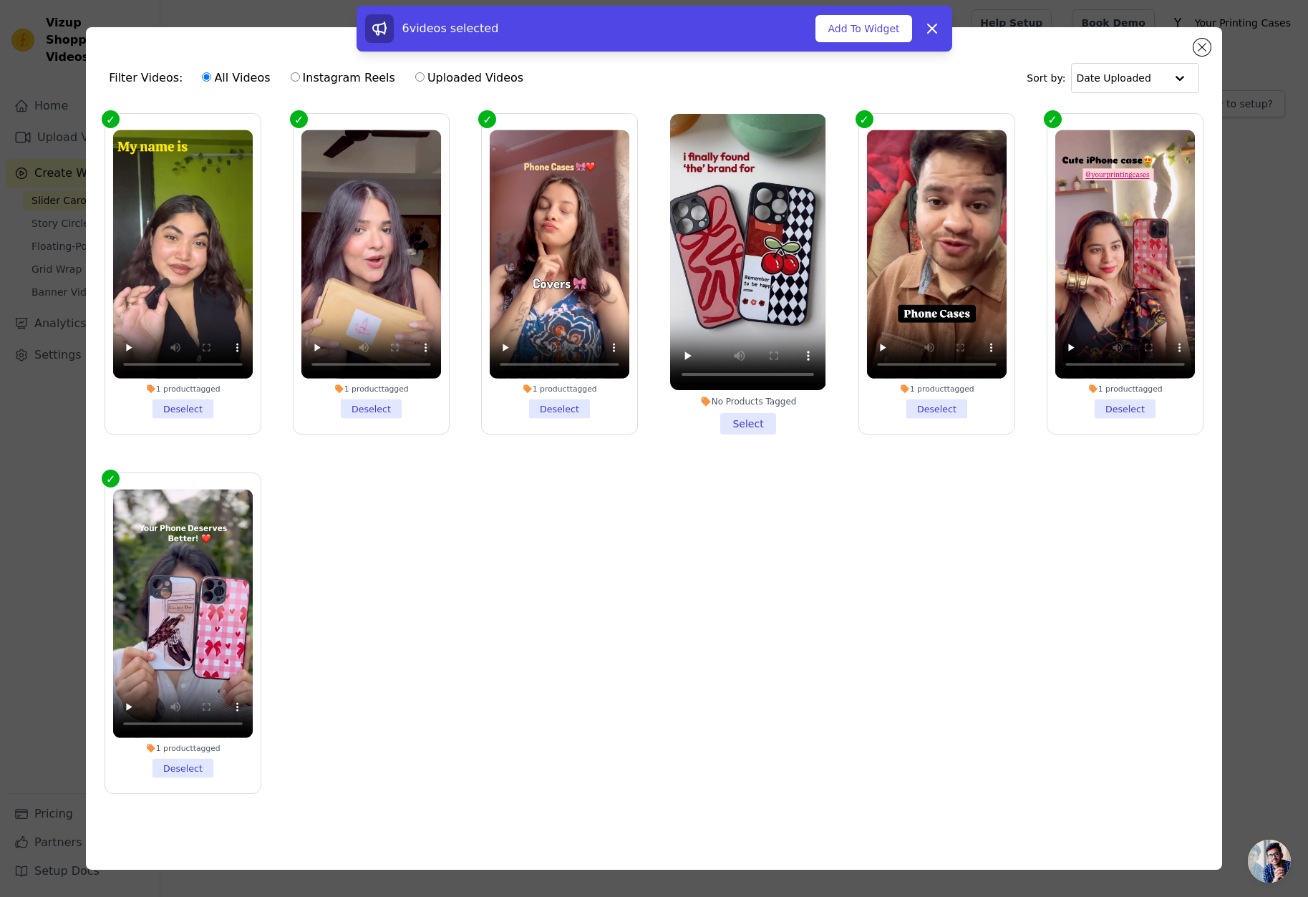
click at [765, 430] on li "No Products Tagged Select" at bounding box center [747, 274] width 155 height 321
click at [0, 0] on input "No Products Tagged Select" at bounding box center [0, 0] width 0 height 0
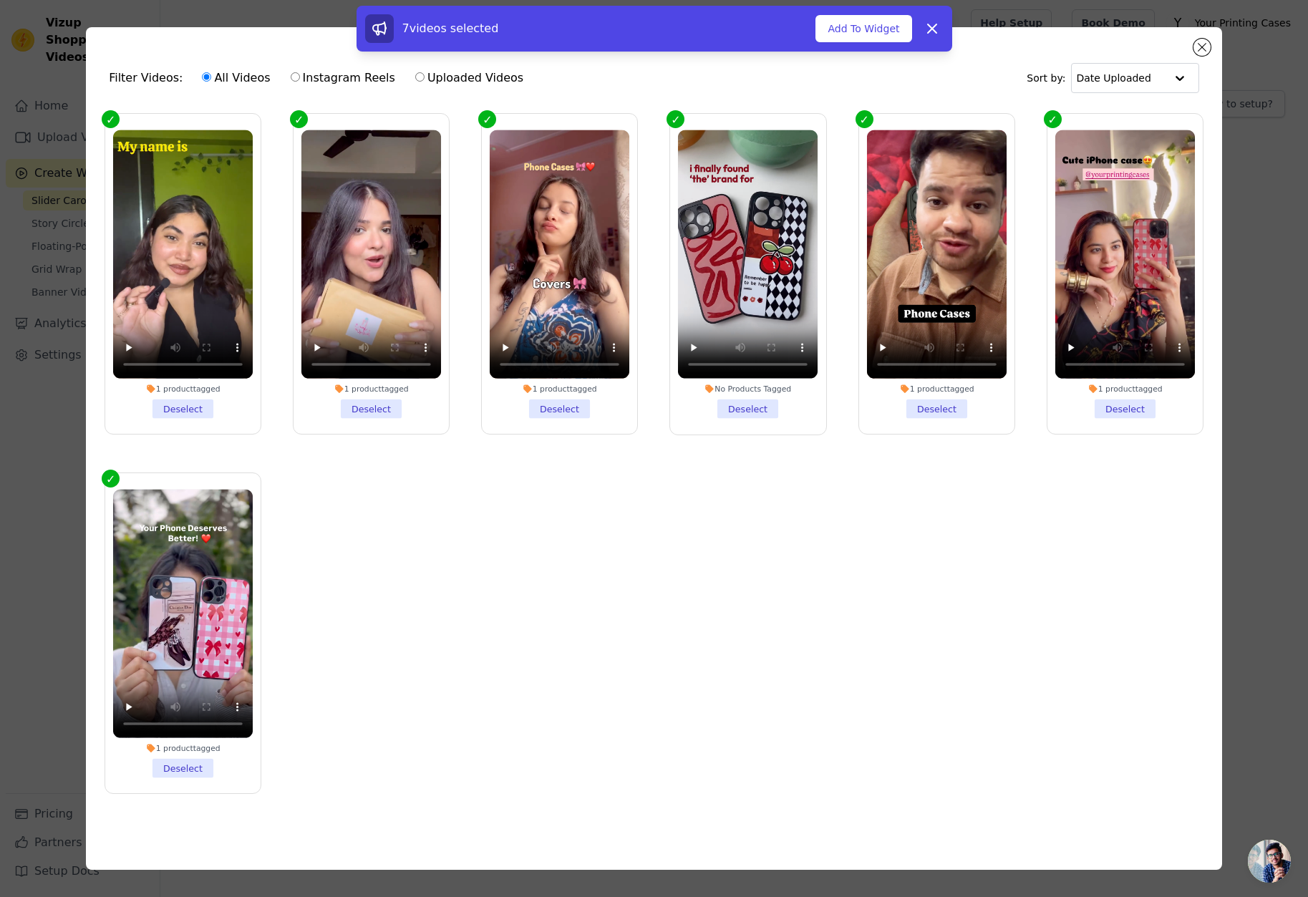
drag, startPoint x: 867, startPoint y: 22, endPoint x: 866, endPoint y: 46, distance: 23.7
click at [866, 30] on button "Add To Widget" at bounding box center [864, 28] width 96 height 27
